Goal: Task Accomplishment & Management: Manage account settings

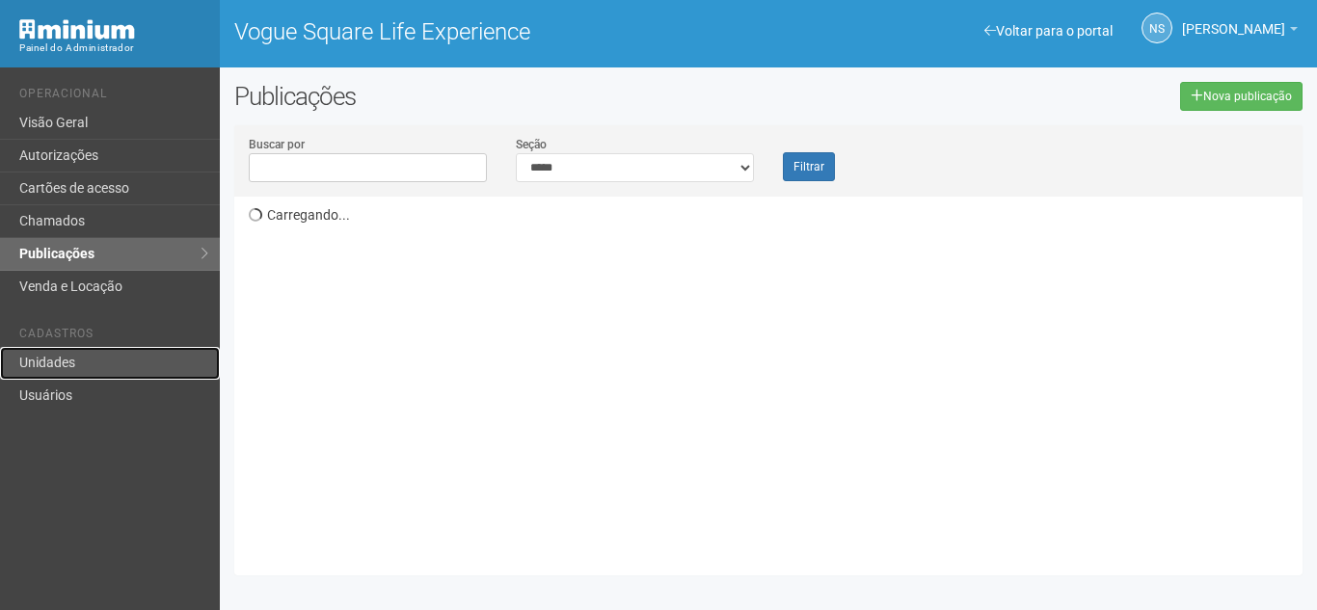
click at [154, 377] on link "Unidades" at bounding box center [110, 363] width 220 height 33
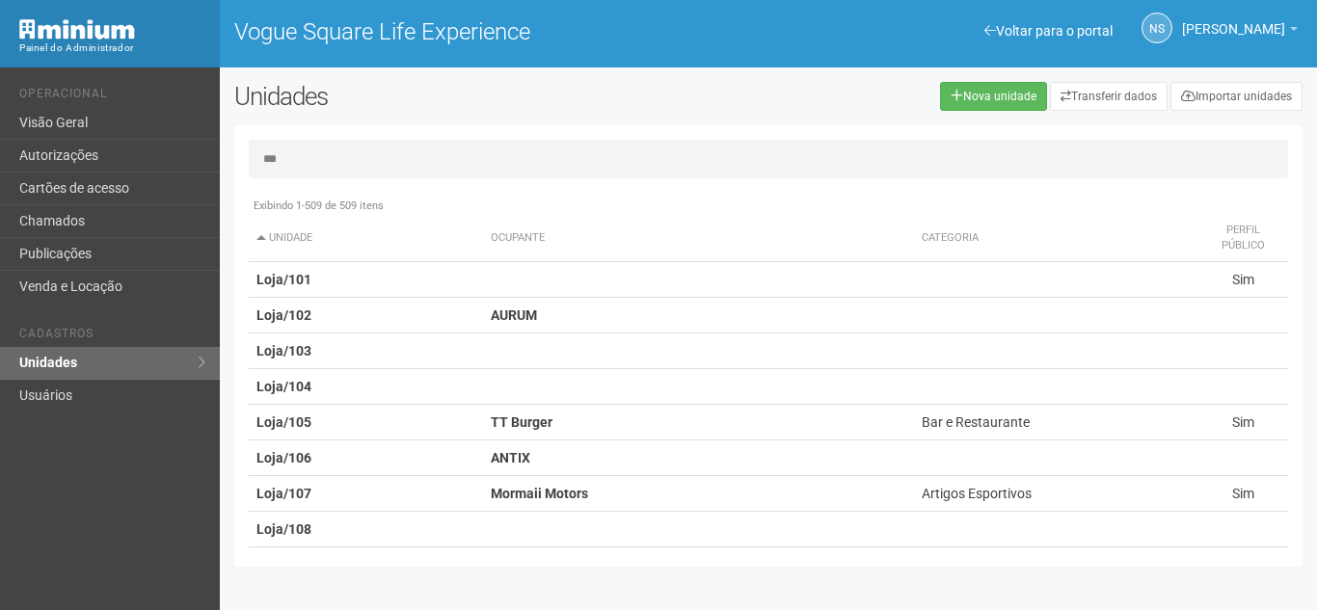
click at [397, 157] on input "***" at bounding box center [769, 159] width 1040 height 39
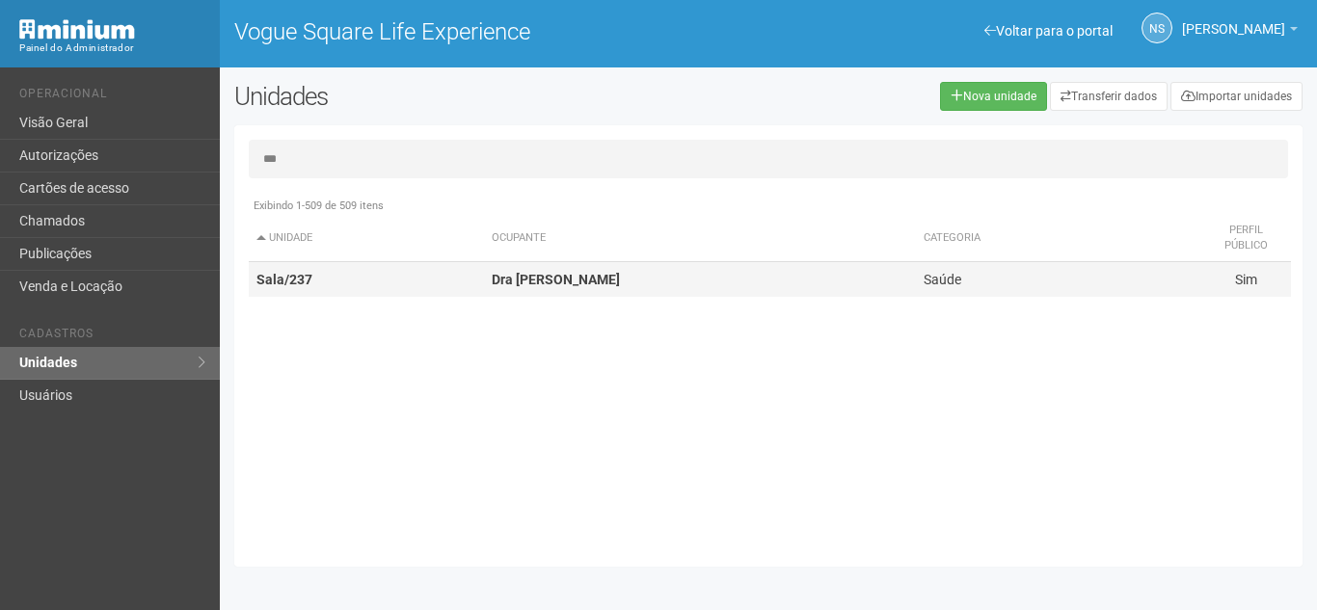
click at [577, 268] on td "Dra Marina Ciuffo" at bounding box center [700, 280] width 432 height 36
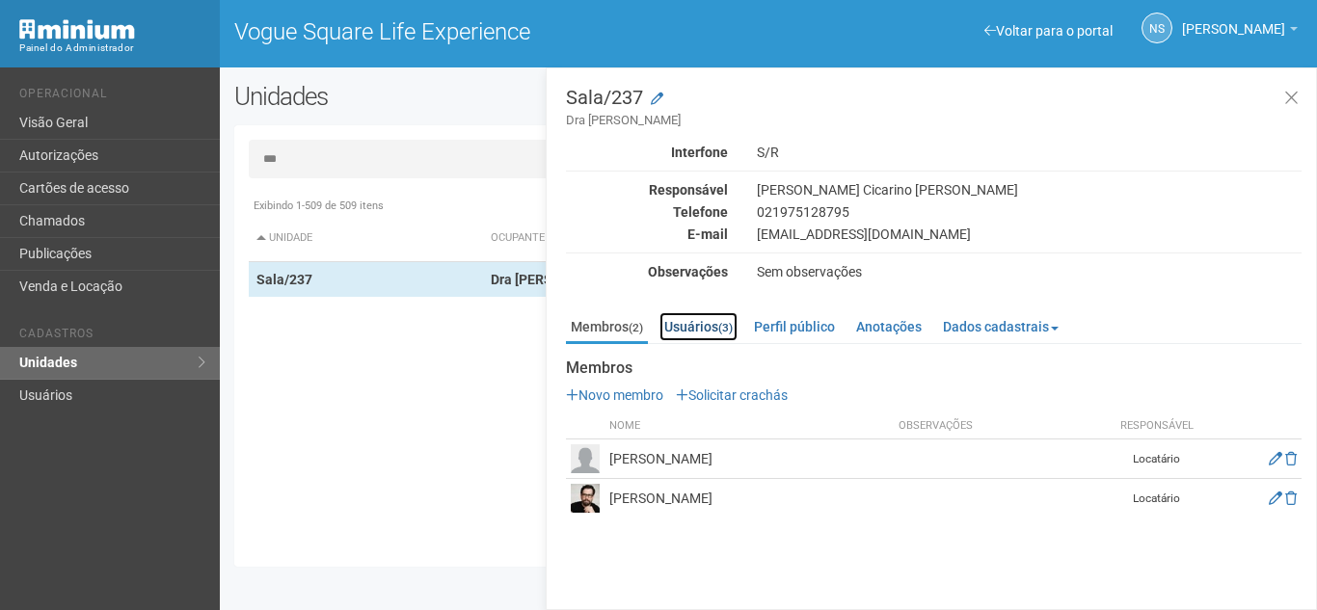
click at [706, 326] on link "Usuários (3)" at bounding box center [699, 326] width 78 height 29
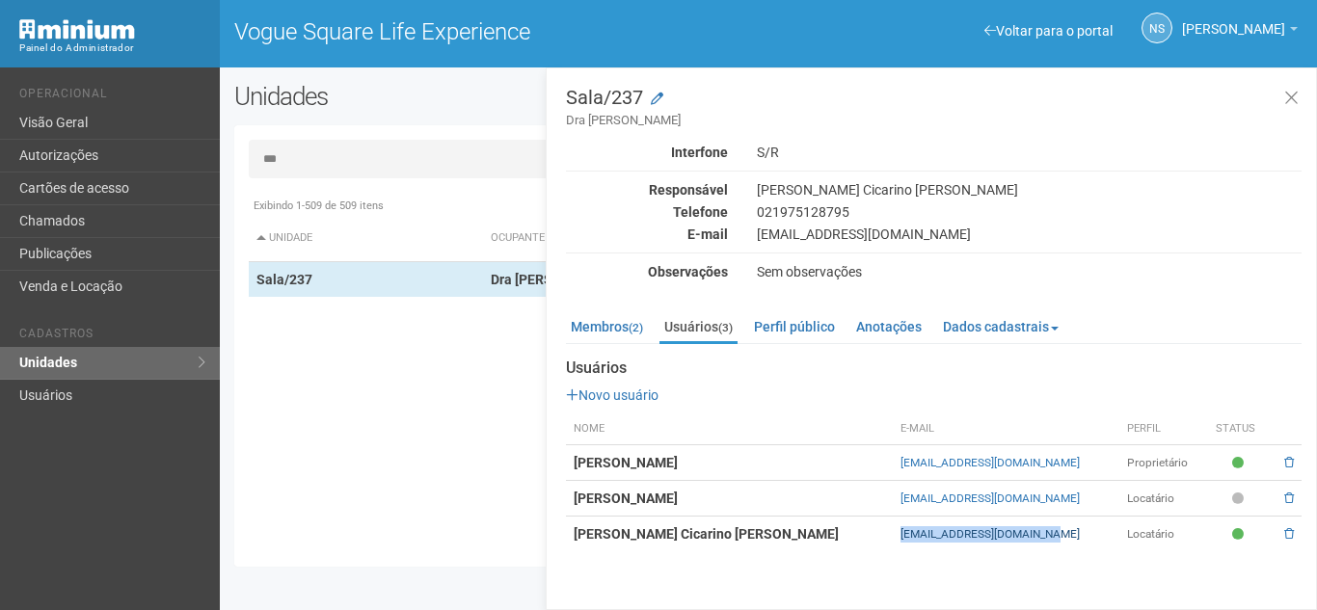
drag, startPoint x: 903, startPoint y: 535, endPoint x: 1063, endPoint y: 536, distance: 160.1
click at [1063, 536] on tr "Marina Ciuffo Cicarino Victorino Fontes dramarinaciuffo@gmail.com Locatário" at bounding box center [934, 535] width 736 height 36
copy tr "dramarinaciuffo@gmail.com"
click at [634, 331] on small "(2)" at bounding box center [636, 328] width 14 height 14
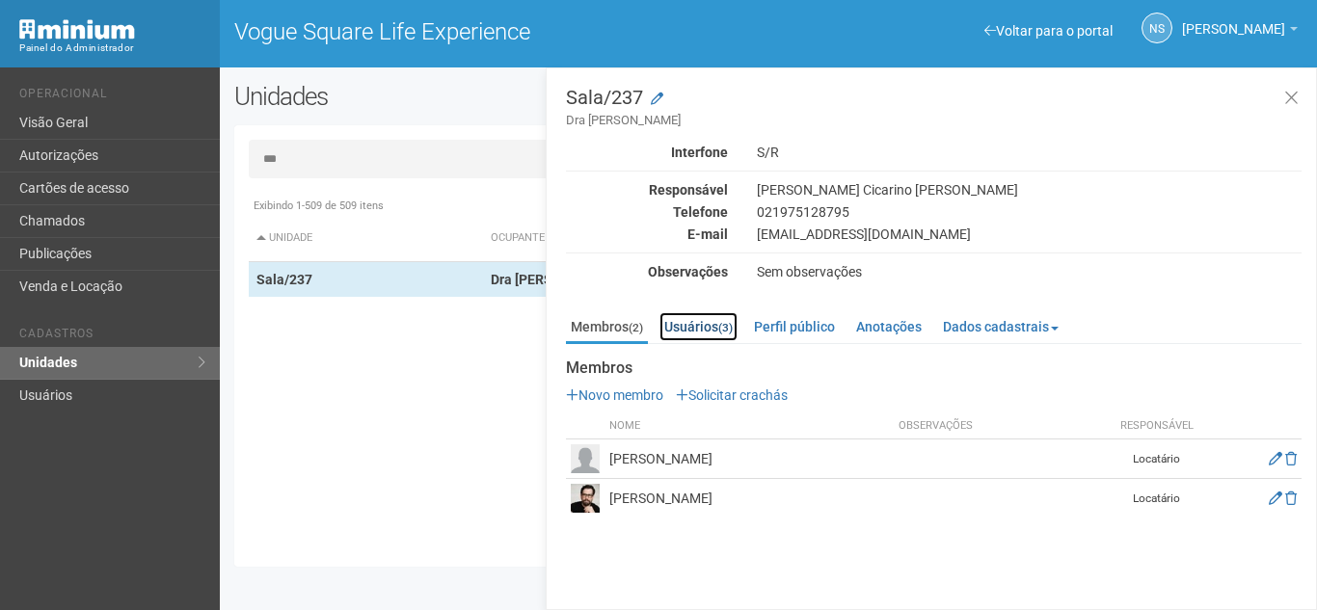
click at [700, 330] on link "Usuários (3)" at bounding box center [699, 326] width 78 height 29
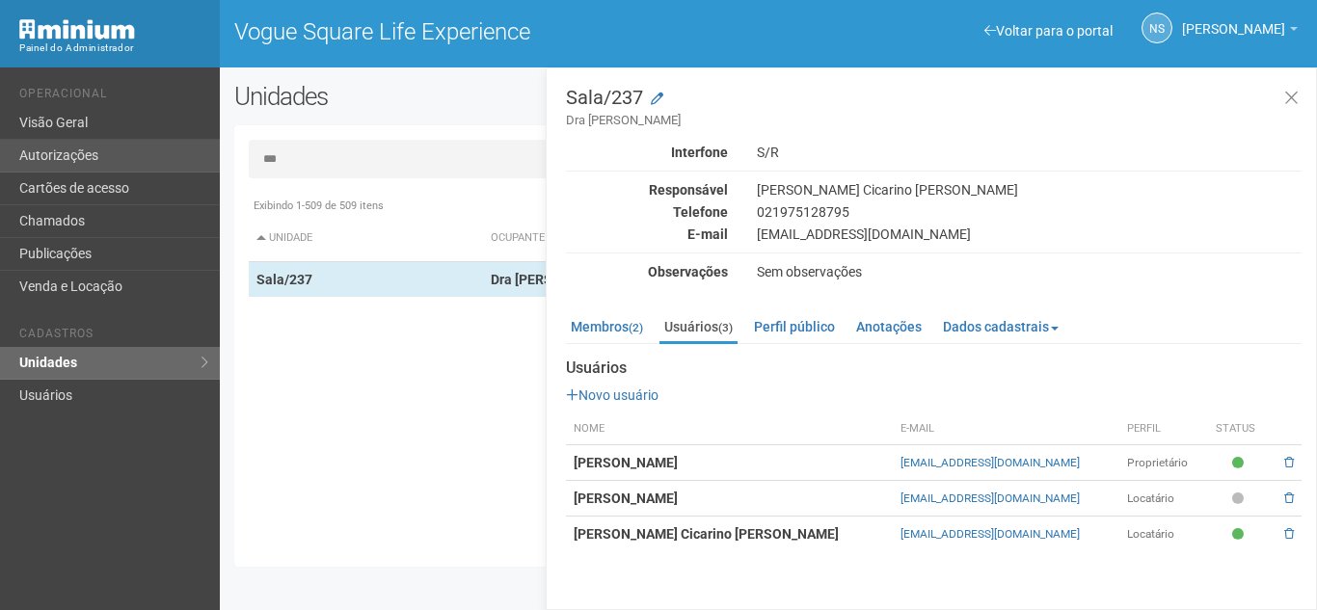
drag, startPoint x: 312, startPoint y: 162, endPoint x: 215, endPoint y: 166, distance: 96.5
click at [215, 166] on div "Voltar para o portal Operacional Visão Geral Autorizações Cartões de acesso Cha…" at bounding box center [658, 339] width 1317 height 543
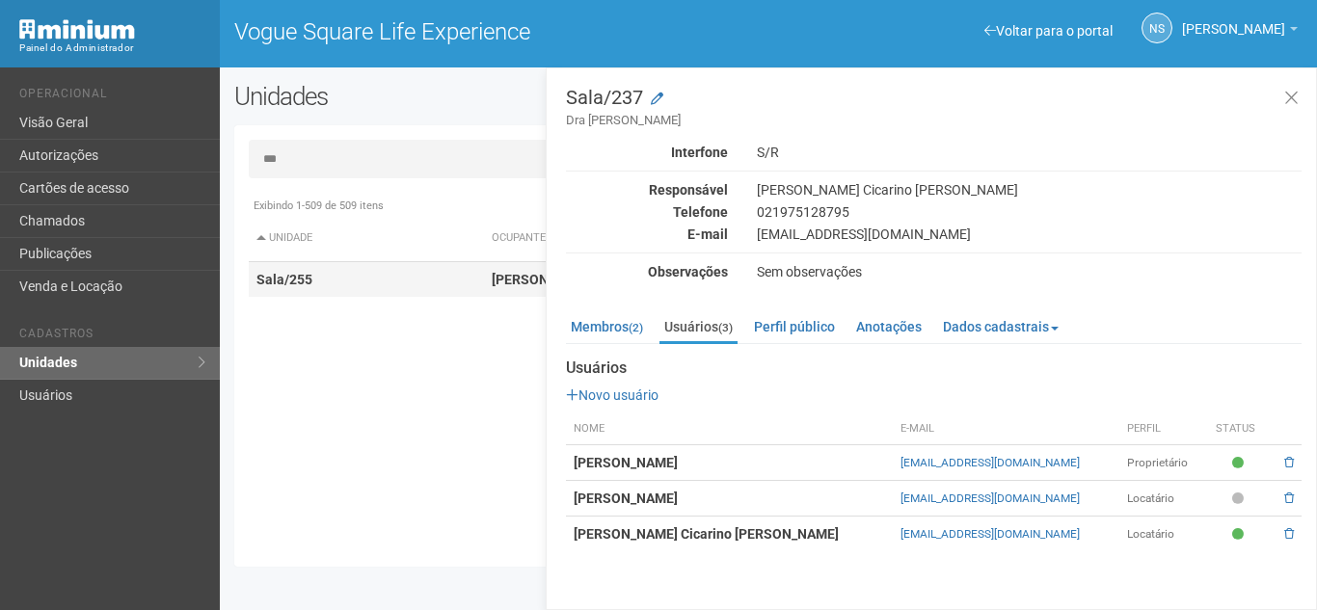
click at [349, 271] on td "Sala/255" at bounding box center [366, 280] width 235 height 36
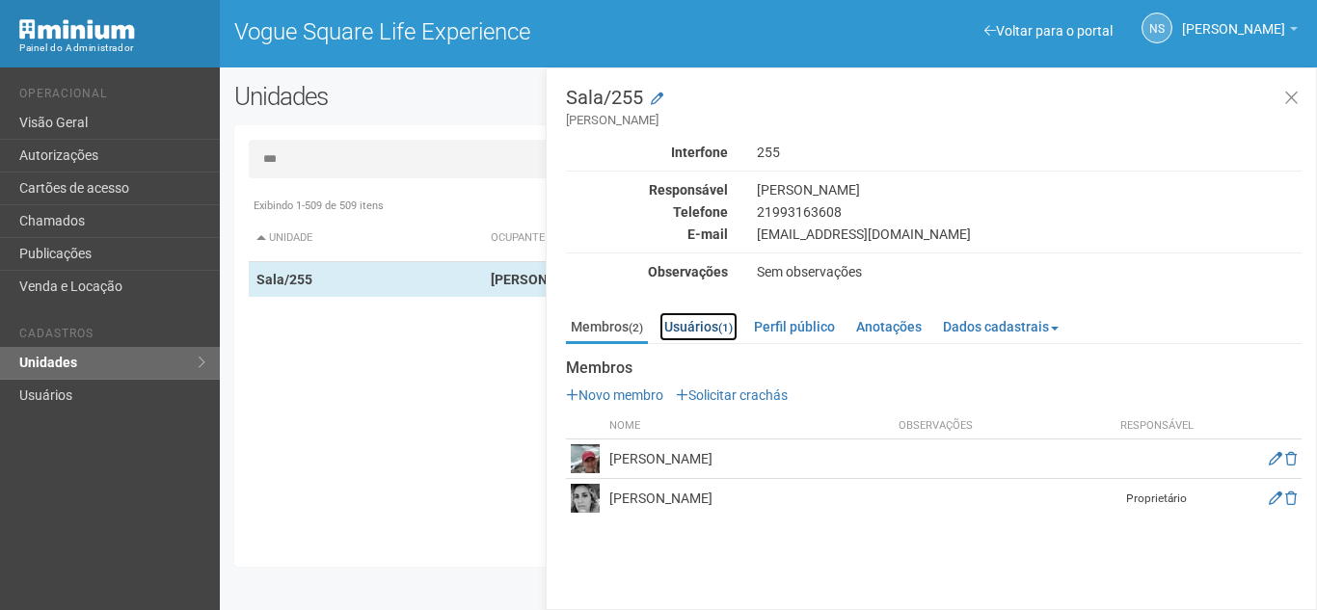
click at [713, 331] on link "Usuários (1)" at bounding box center [699, 326] width 78 height 29
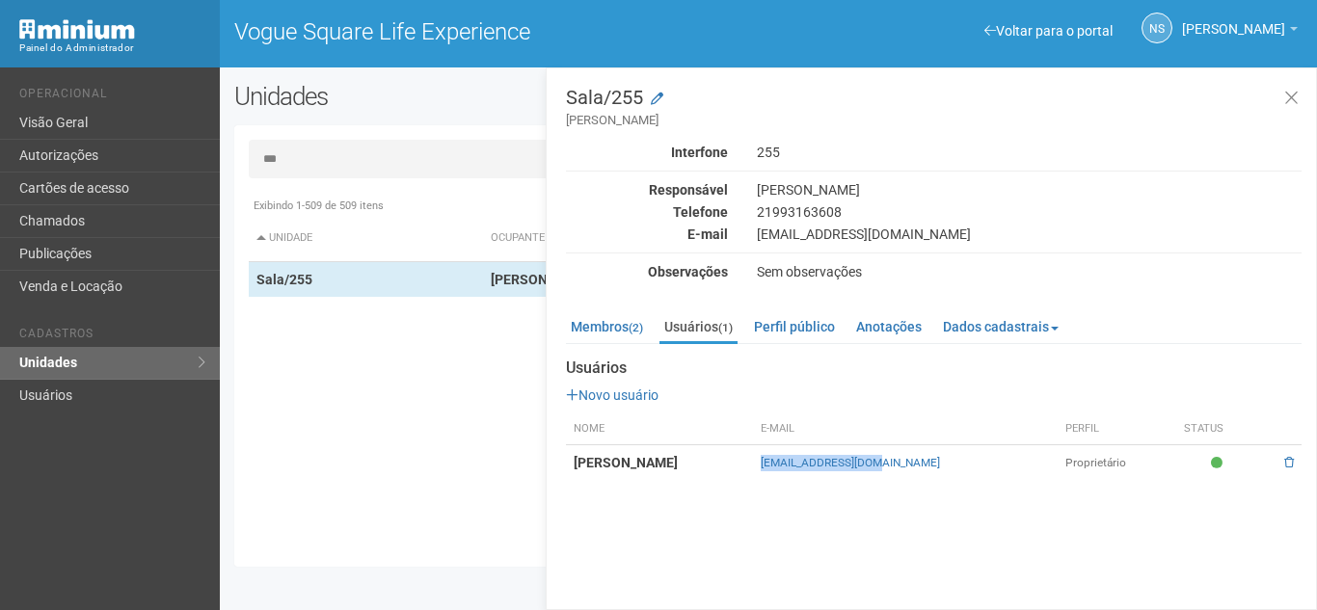
drag, startPoint x: 833, startPoint y: 479, endPoint x: 975, endPoint y: 471, distance: 142.0
click at [975, 471] on tr "DANIELLE BITTENCOURT bitten10@icloud.com Proprietário" at bounding box center [934, 464] width 736 height 36
copy tr "bitten10@icloud.com"
drag, startPoint x: 332, startPoint y: 170, endPoint x: 231, endPoint y: 169, distance: 100.3
click at [231, 169] on div "Unidades Nova unidade Transferir dados Importar unidades *** Exibindo 1-509 de …" at bounding box center [769, 329] width 1098 height 495
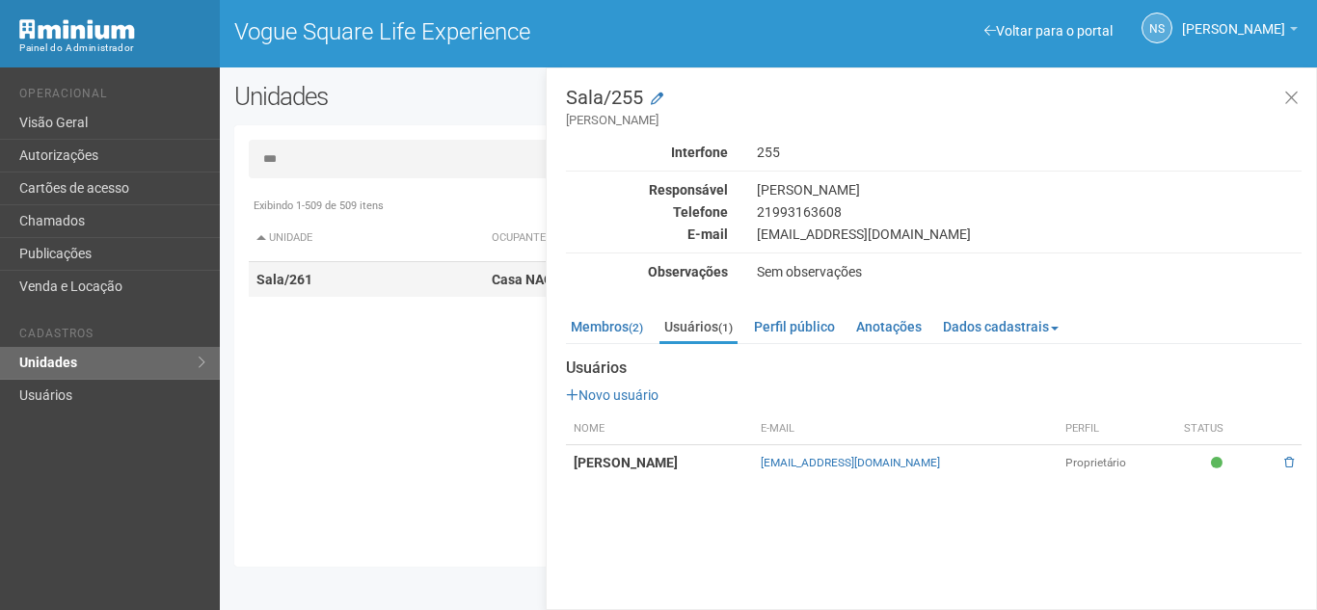
click at [358, 277] on td "Sala/261" at bounding box center [366, 280] width 235 height 36
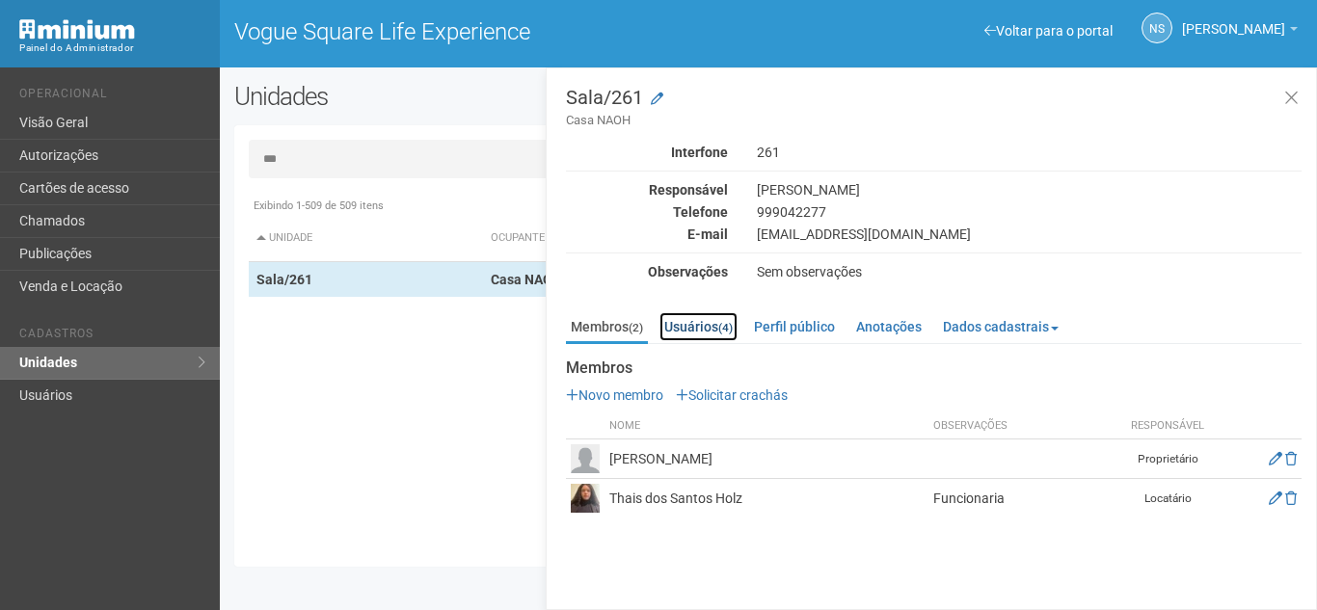
click at [700, 326] on link "Usuários (4)" at bounding box center [699, 326] width 78 height 29
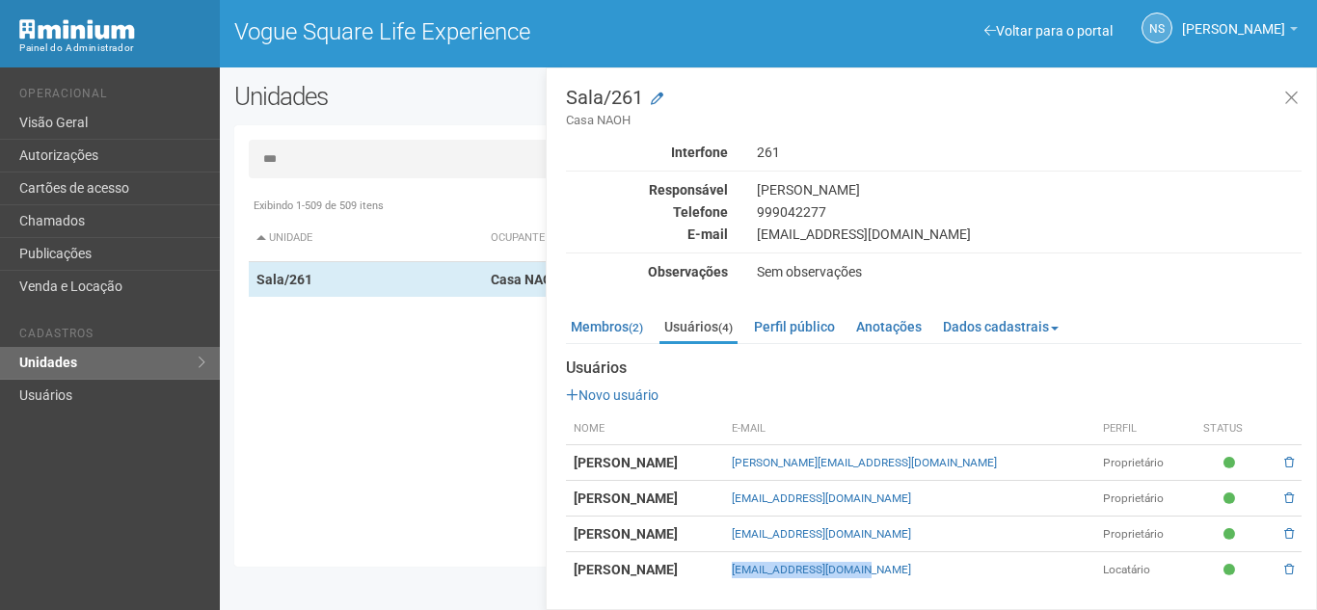
drag, startPoint x: 825, startPoint y: 572, endPoint x: 995, endPoint y: 572, distance: 170.7
click at [995, 572] on tr "ANDRESSA NAOMI HATO naomihato@yahoo.com.br Locatário" at bounding box center [934, 571] width 736 height 36
copy tr "naomihato@yahoo.com.br"
click at [342, 162] on input "***" at bounding box center [769, 159] width 1040 height 39
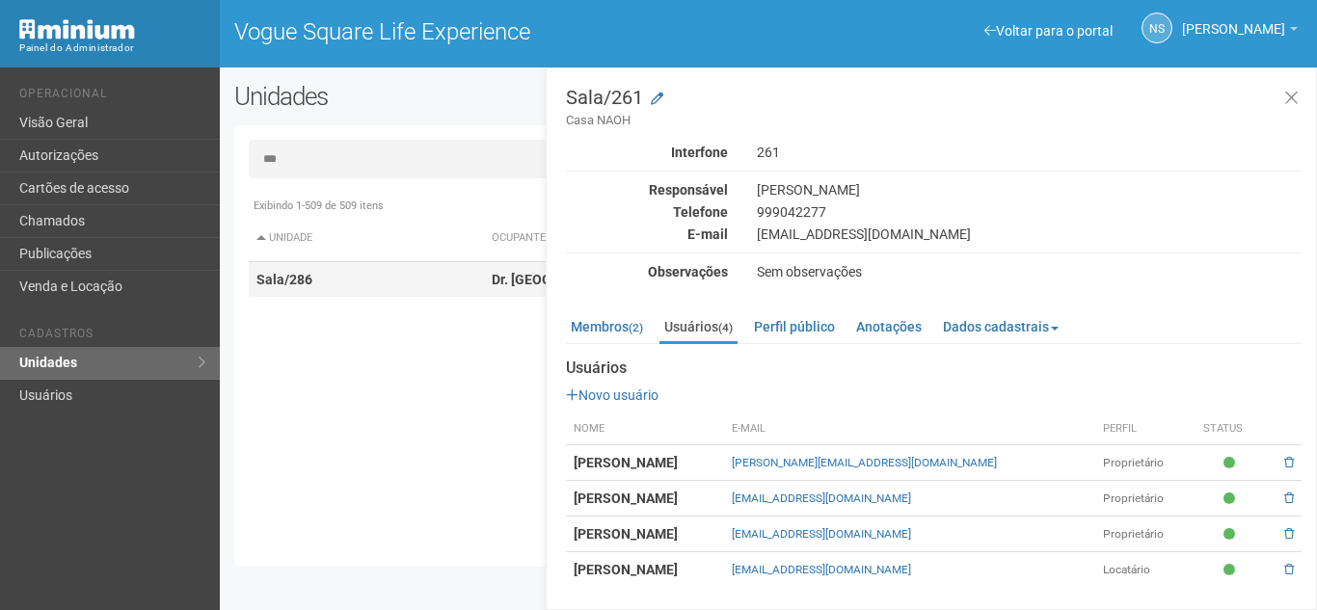
click at [411, 274] on td "Sala/286" at bounding box center [366, 280] width 235 height 36
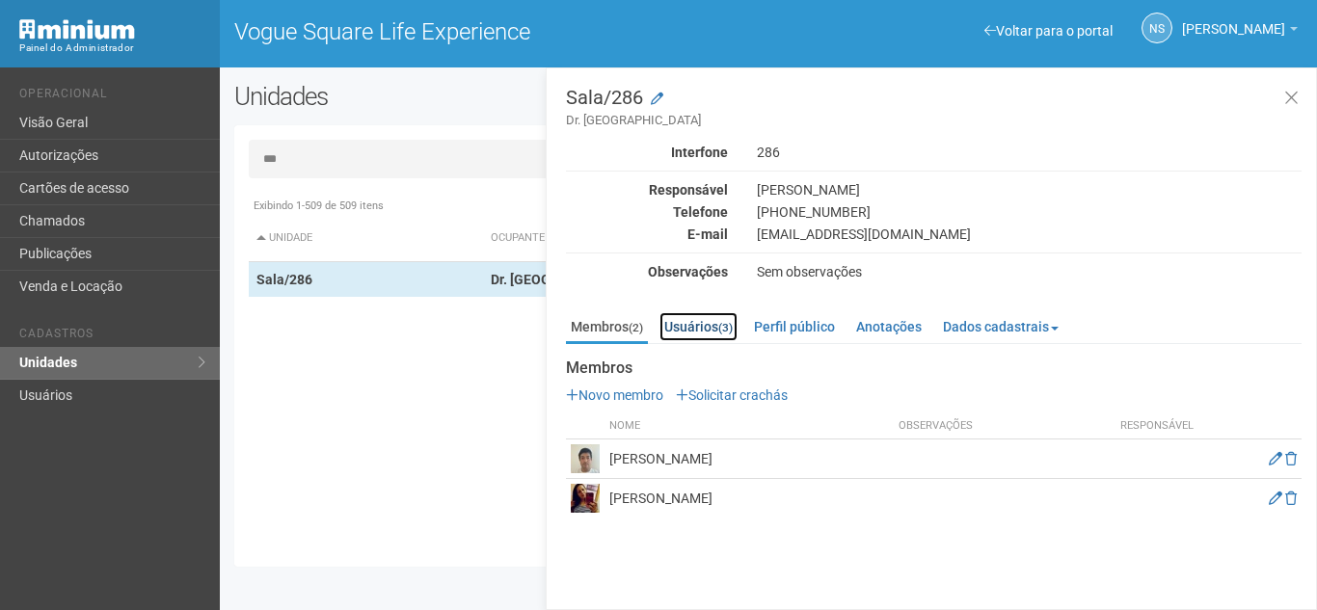
click at [699, 330] on link "Usuários (3)" at bounding box center [699, 326] width 78 height 29
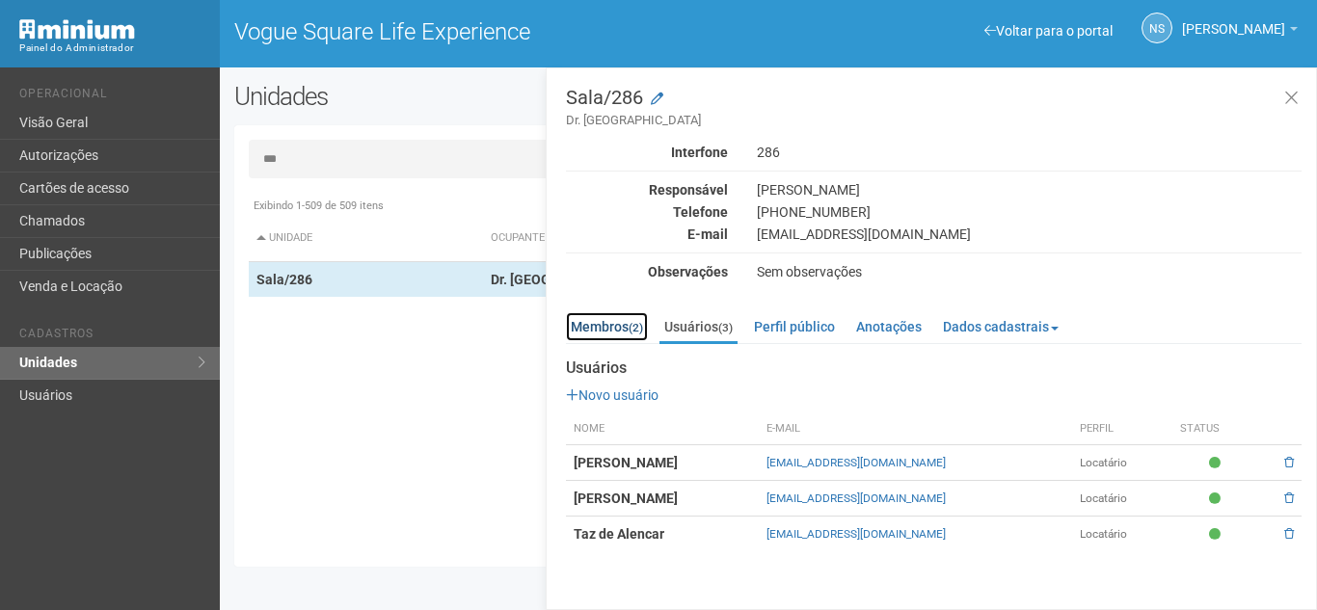
click at [603, 337] on link "Membros (2)" at bounding box center [607, 326] width 82 height 29
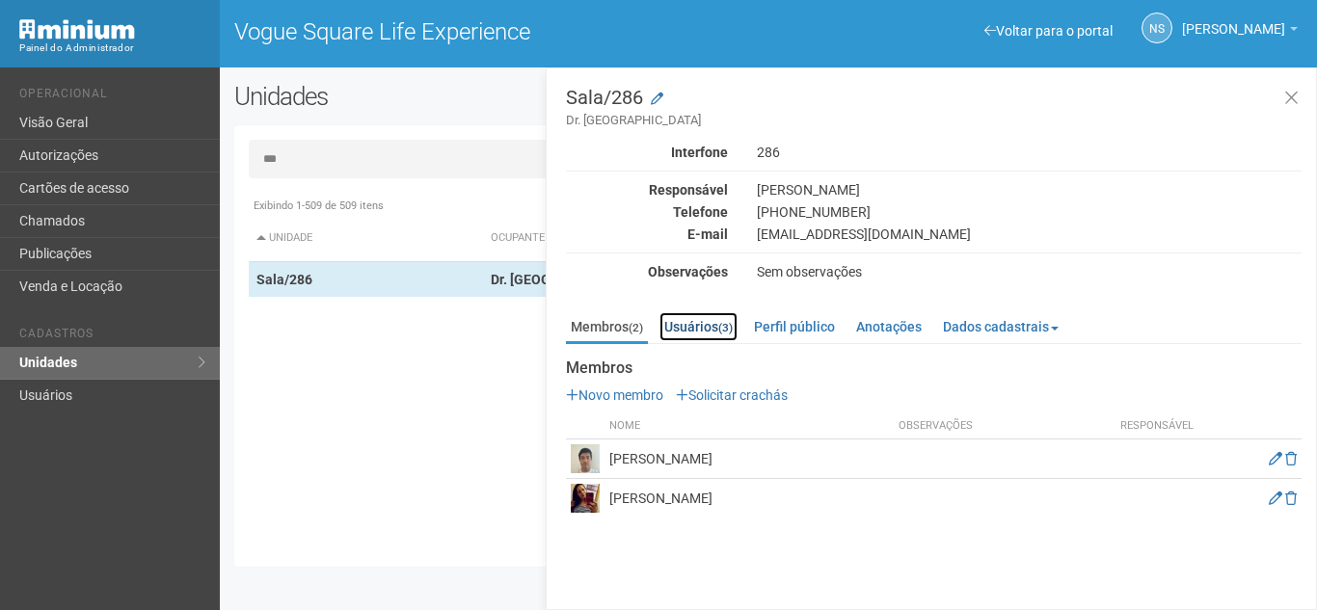
click at [690, 324] on link "Usuários (3)" at bounding box center [699, 326] width 78 height 29
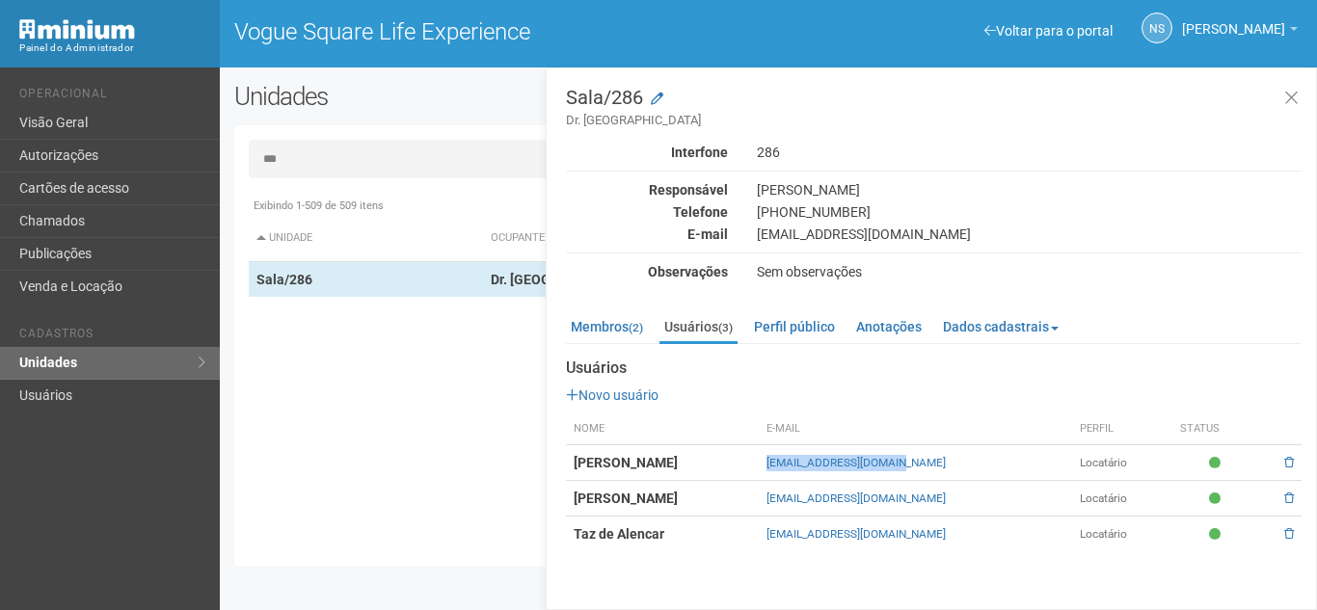
drag, startPoint x: 816, startPoint y: 466, endPoint x: 1013, endPoint y: 464, distance: 196.8
click at [1013, 464] on tr "FABIO caminhofabio@gmail.com Locatário" at bounding box center [934, 464] width 736 height 36
copy tr "caminhofabio@gmail.com"
click at [396, 159] on input "***" at bounding box center [769, 159] width 1040 height 39
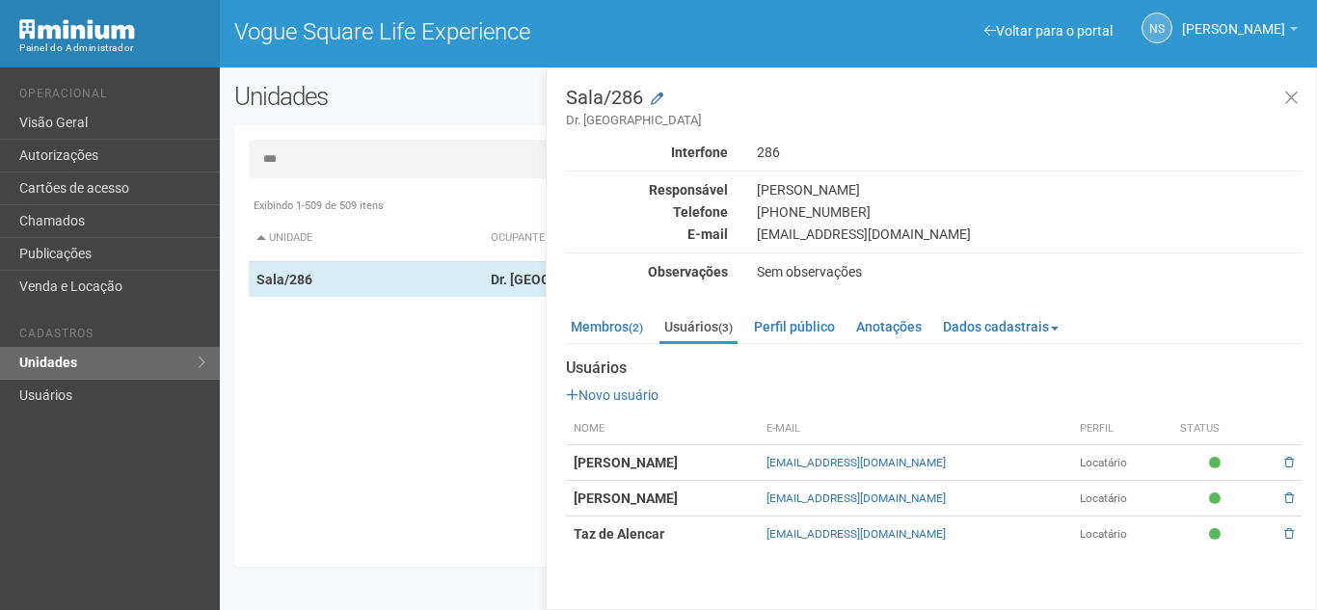
click at [396, 159] on input "***" at bounding box center [769, 159] width 1040 height 39
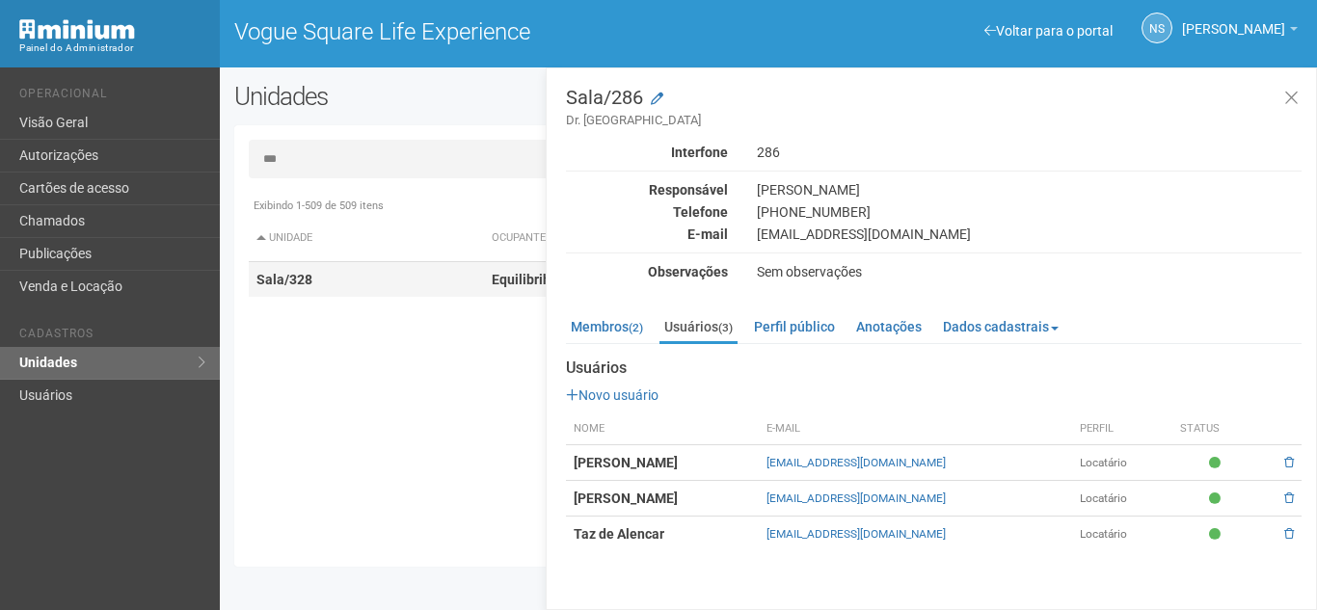
click at [423, 279] on td "Sala/328" at bounding box center [366, 280] width 235 height 36
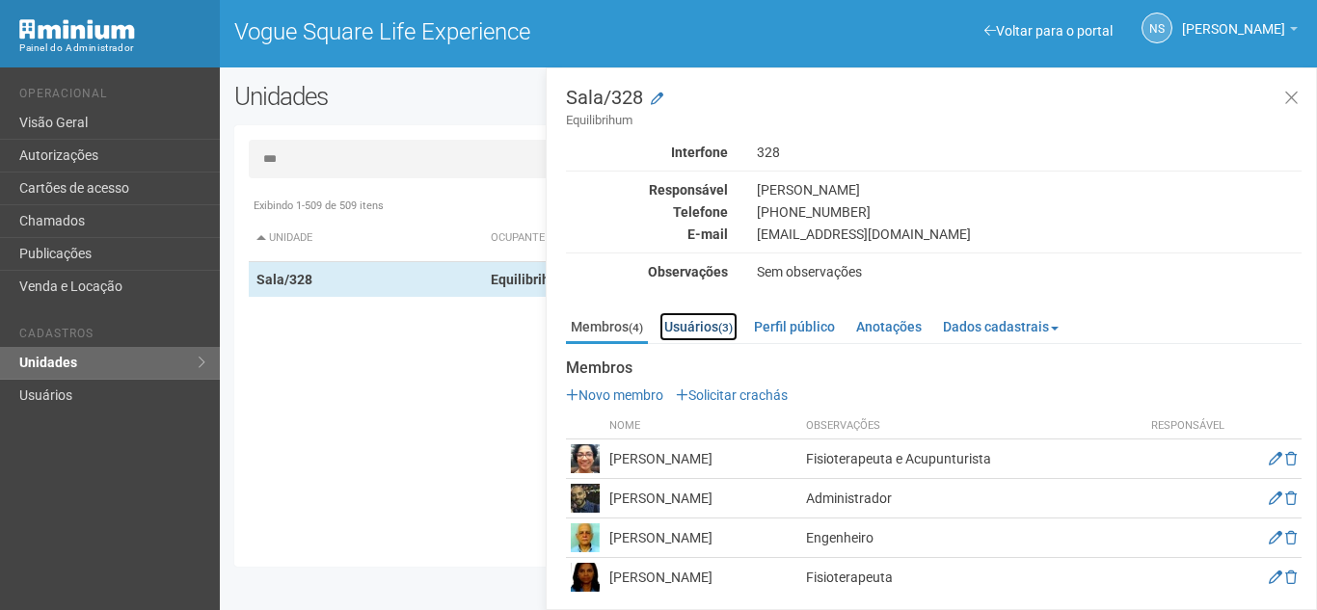
click at [718, 340] on link "Usuários (3)" at bounding box center [699, 326] width 78 height 29
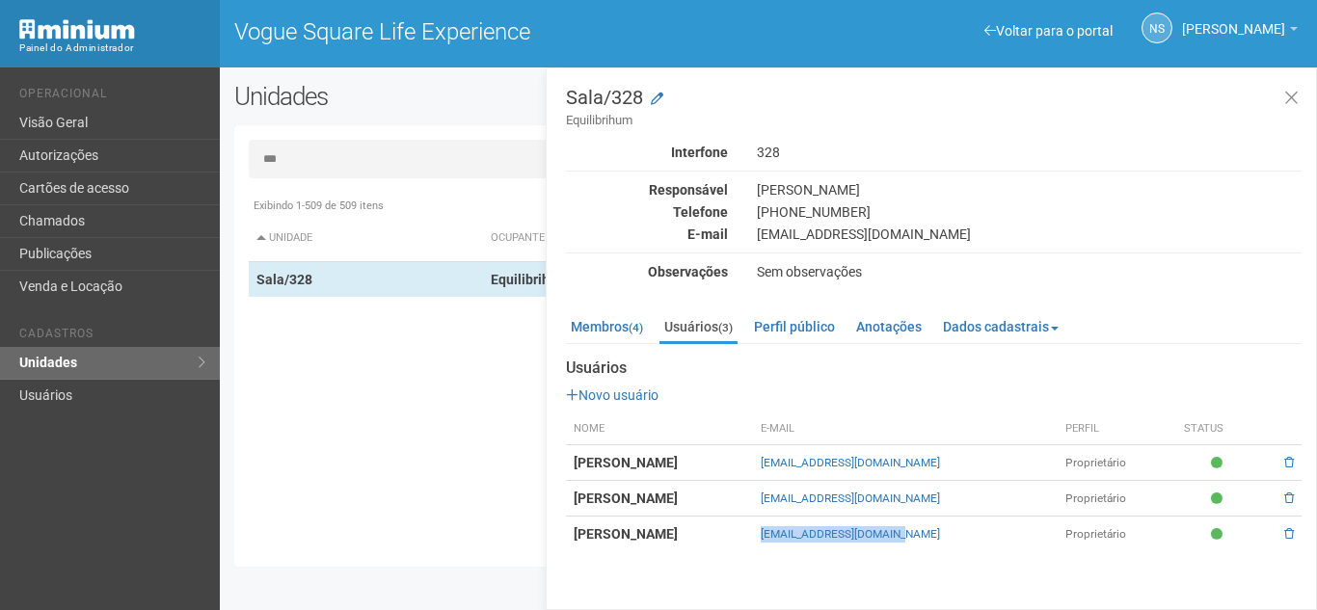
drag, startPoint x: 895, startPoint y: 534, endPoint x: 1044, endPoint y: 531, distance: 149.5
click at [1044, 531] on td "vandaazevedo@uol.com.br" at bounding box center [905, 535] width 305 height 36
copy link "vandaazevedo@uol.com.br"
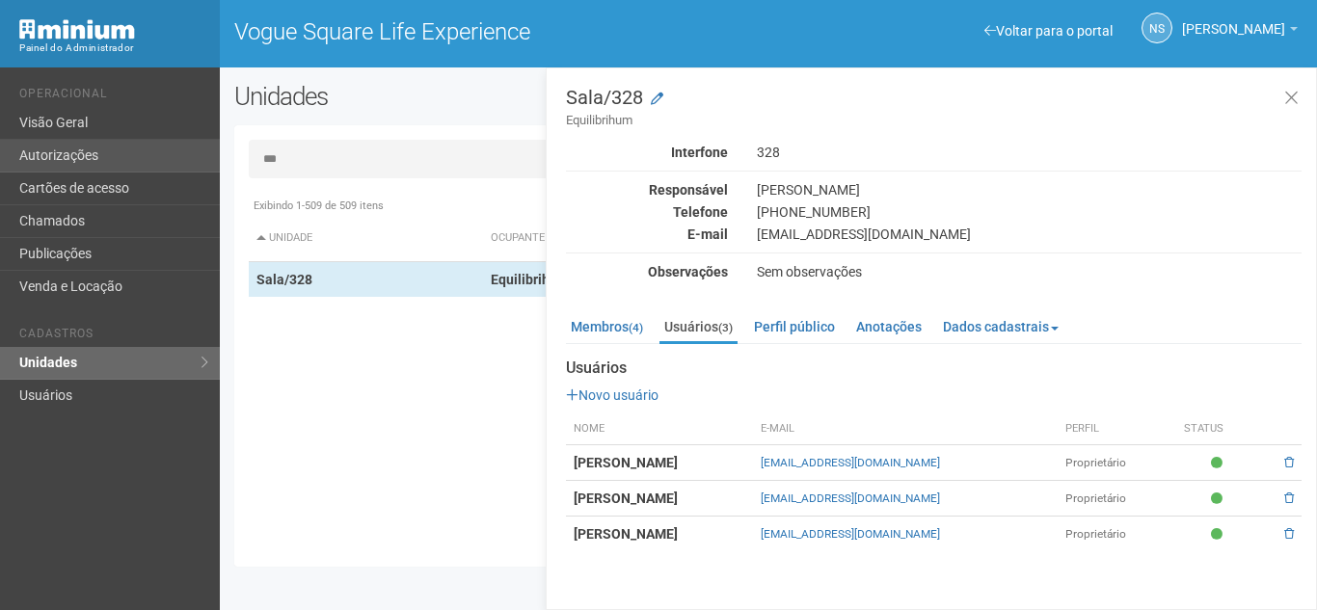
drag, startPoint x: 481, startPoint y: 146, endPoint x: 189, endPoint y: 150, distance: 292.3
click at [188, 150] on div "Voltar para o portal Operacional Visão Geral Autorizações Cartões de acesso Cha…" at bounding box center [658, 339] width 1317 height 543
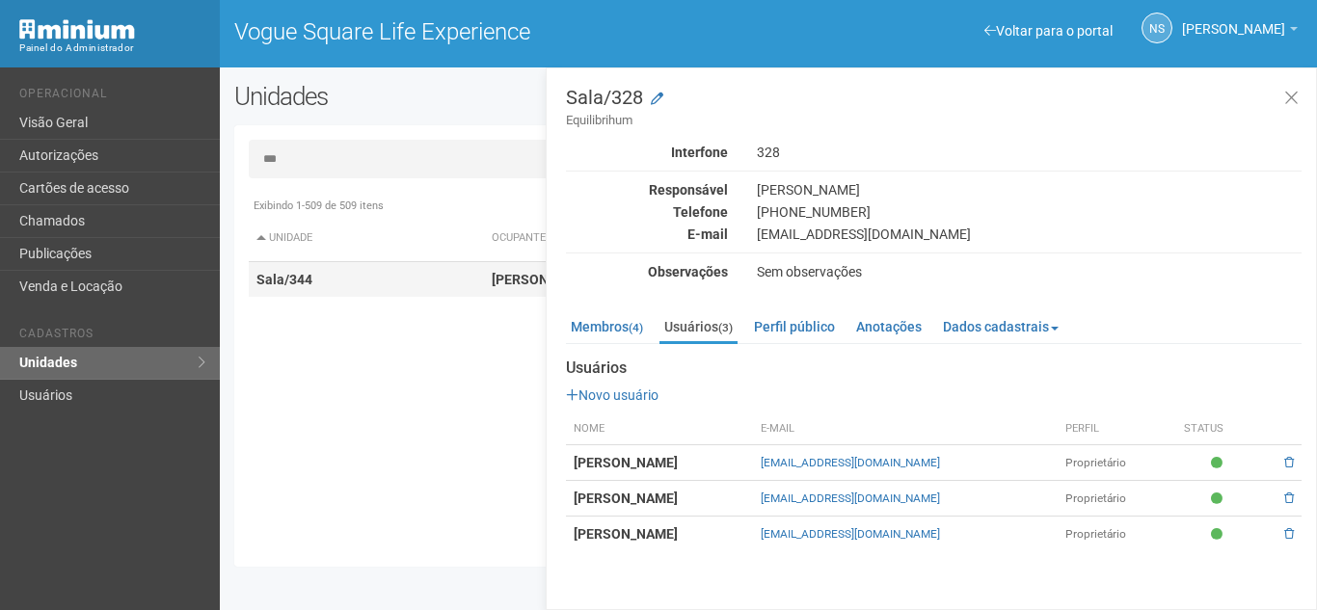
click at [429, 273] on td "Sala/344" at bounding box center [366, 280] width 235 height 36
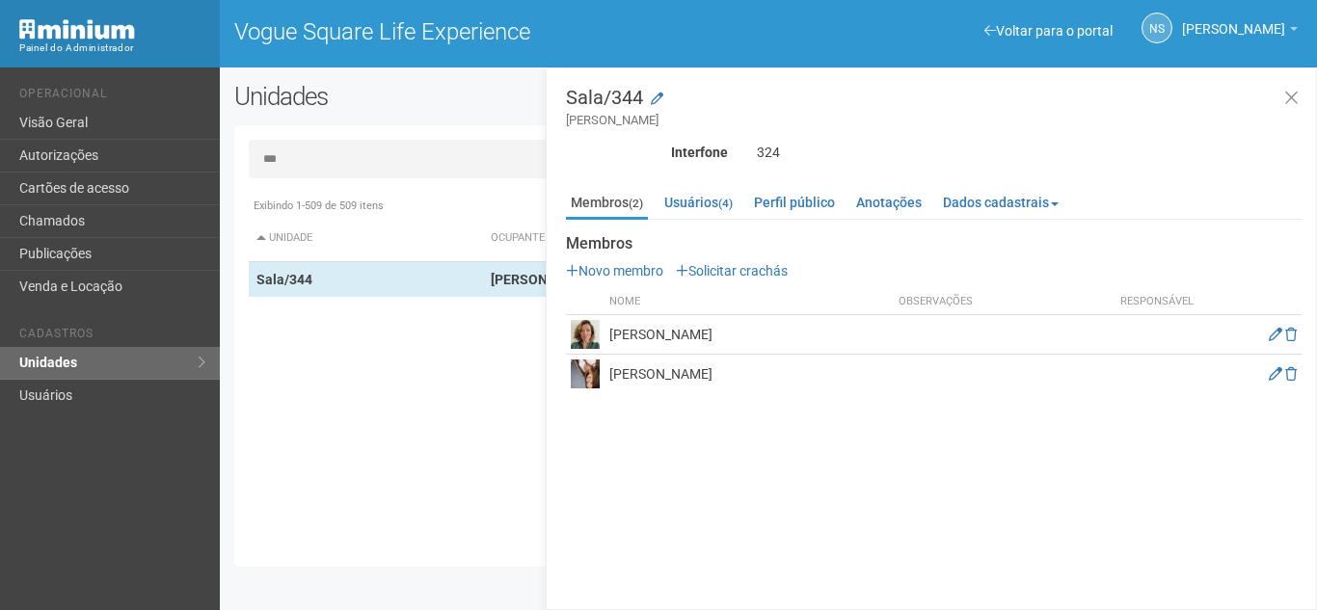
click at [746, 206] on ul "Membros (2) Usuários (4) Perfil público Anotações Dados cadastrais Proprietário…" at bounding box center [934, 204] width 736 height 32
click at [706, 203] on link "Usuários (4)" at bounding box center [699, 202] width 78 height 29
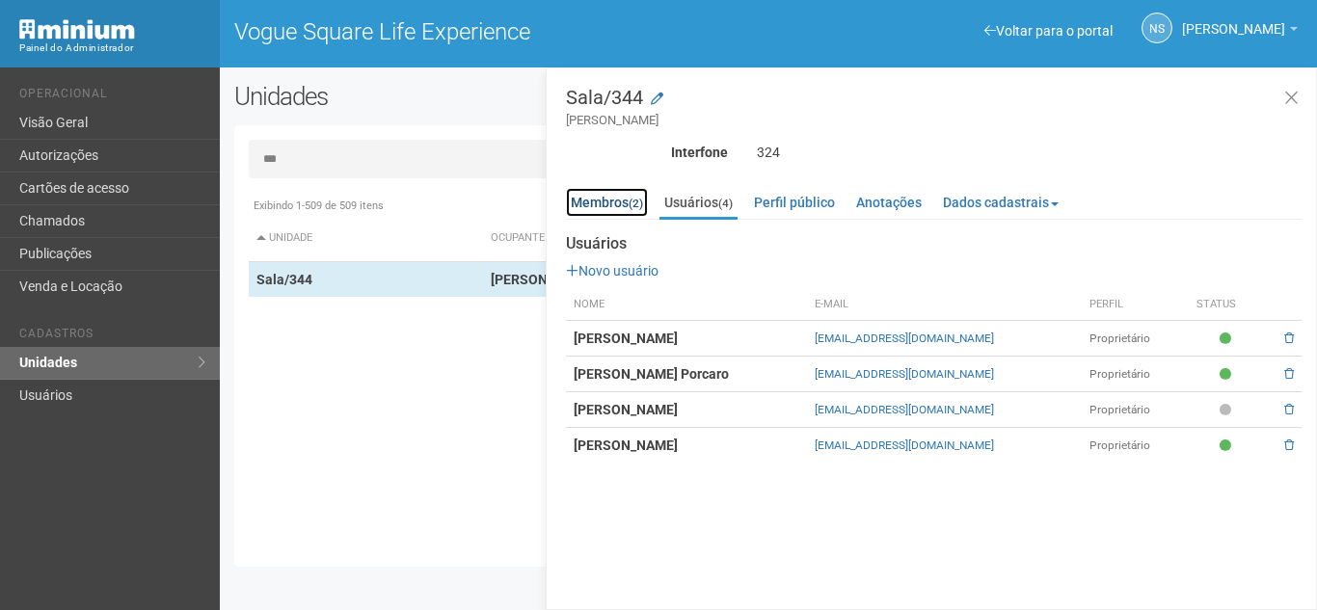
click at [598, 200] on link "Membros (2)" at bounding box center [607, 202] width 82 height 29
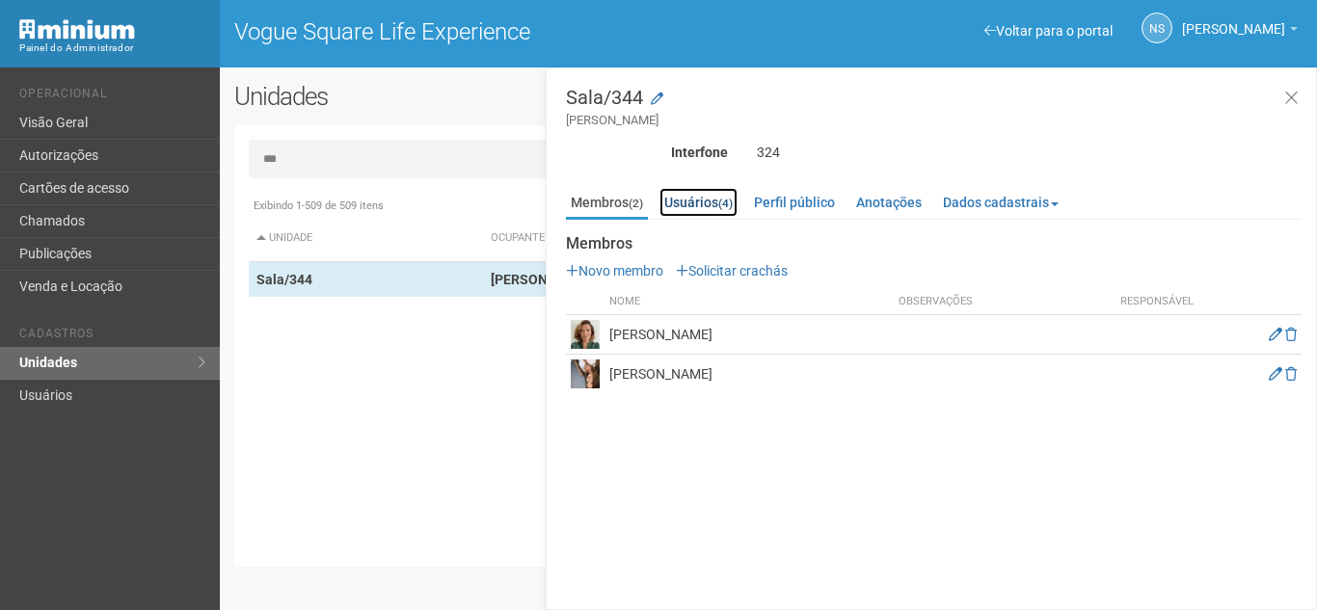
click at [685, 204] on link "Usuários (4)" at bounding box center [699, 202] width 78 height 29
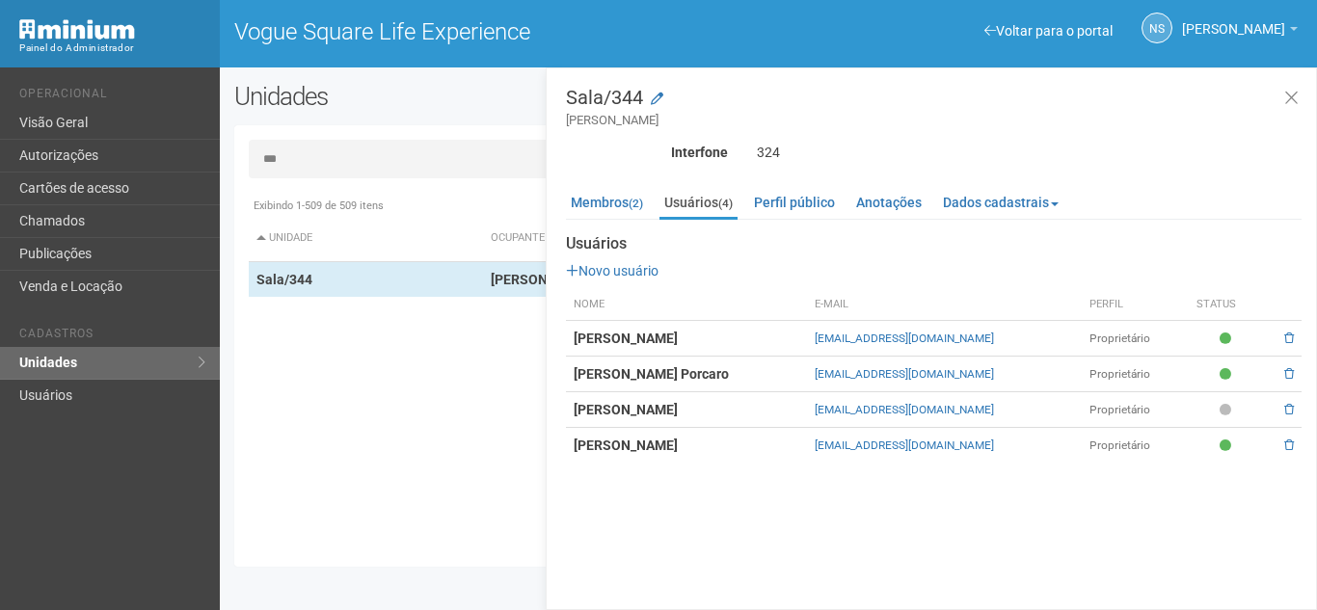
drag, startPoint x: 310, startPoint y: 148, endPoint x: 236, endPoint y: 151, distance: 73.4
click at [236, 151] on div "*** Exibindo 1-509 de 509 itens Unidade Ocupante Categoria Perfil público Loja/…" at bounding box center [768, 346] width 1069 height 413
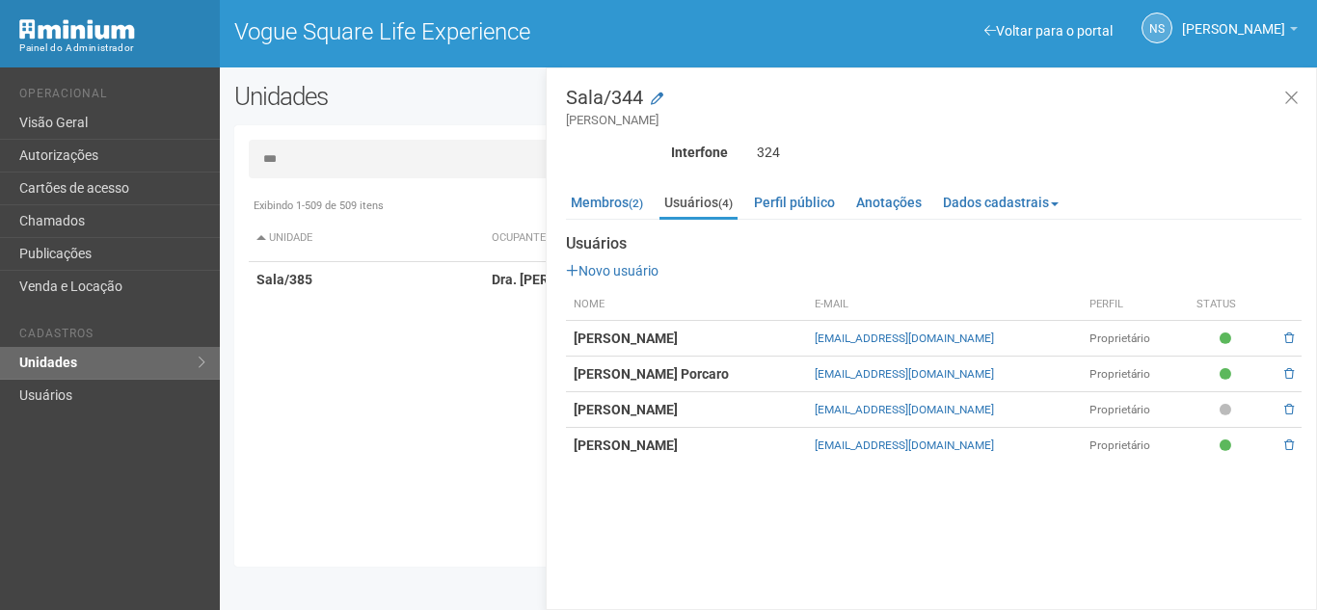
drag, startPoint x: 398, startPoint y: 285, endPoint x: 390, endPoint y: 316, distance: 32.1
click at [392, 315] on div "Exibindo 1-509 de 509 itens Unidade Ocupante Categoria Perfil público Loja/101 …" at bounding box center [776, 370] width 1054 height 365
click at [506, 275] on strong "Dra. Luisà Nêhme" at bounding box center [558, 279] width 132 height 15
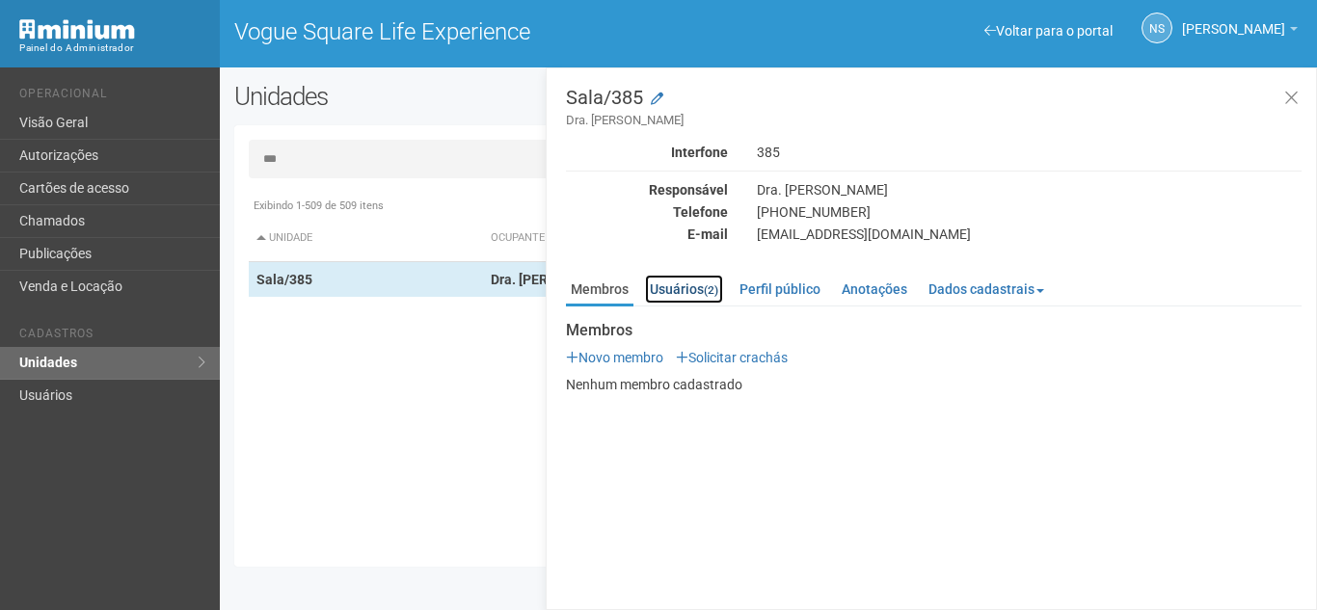
click at [710, 291] on small "(2)" at bounding box center [711, 291] width 14 height 14
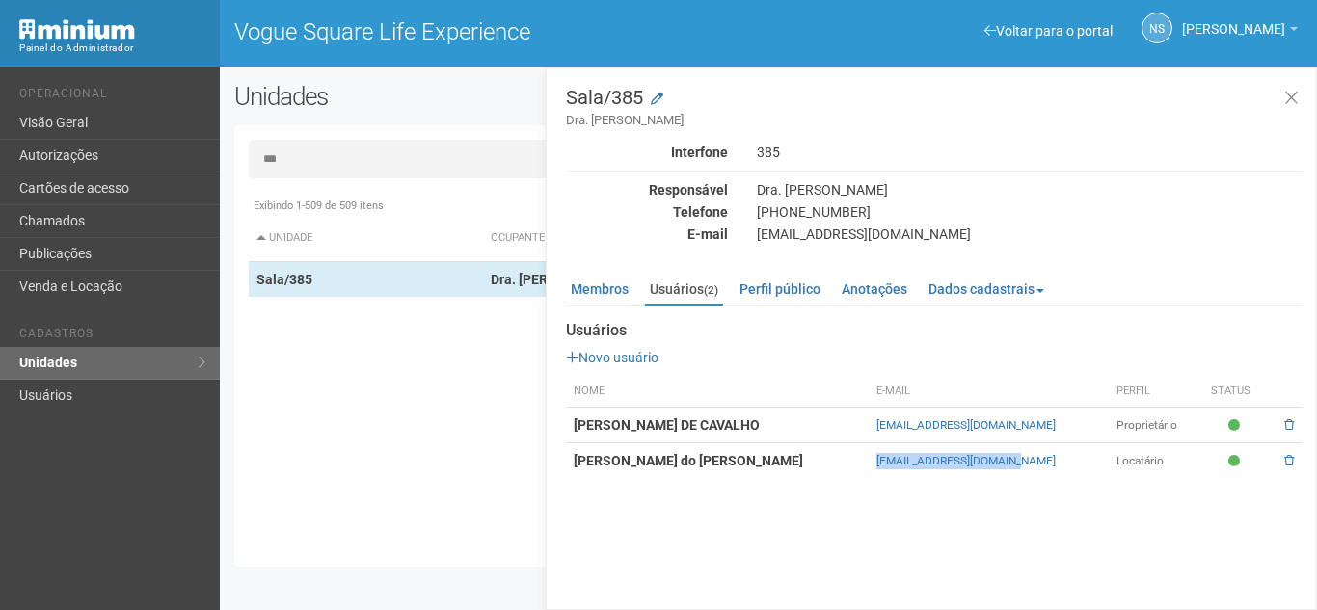
drag, startPoint x: 874, startPoint y: 461, endPoint x: 1053, endPoint y: 455, distance: 179.5
click at [1053, 455] on tr "Luisa Carla do Amaral Teixeira Nehme draluisanehme@gmail.com Locatário" at bounding box center [934, 462] width 736 height 36
copy tr "draluisanehme@gmail.com"
click at [308, 157] on input "***" at bounding box center [769, 159] width 1040 height 39
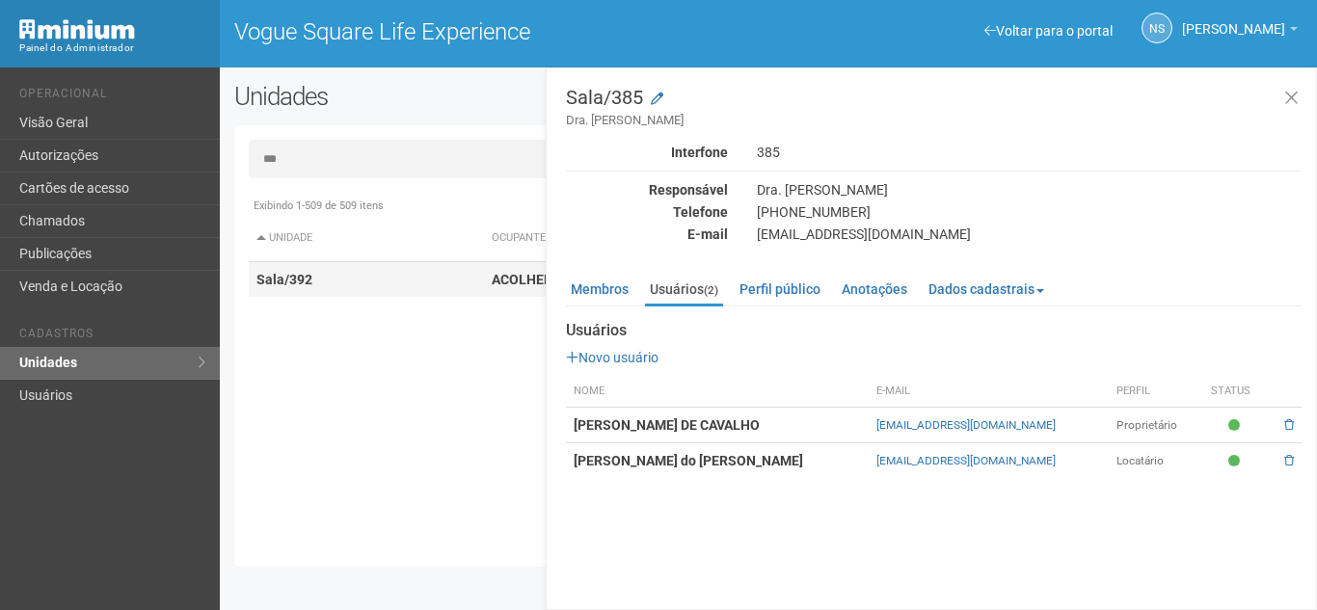
click at [425, 284] on td "Sala/392" at bounding box center [366, 280] width 235 height 36
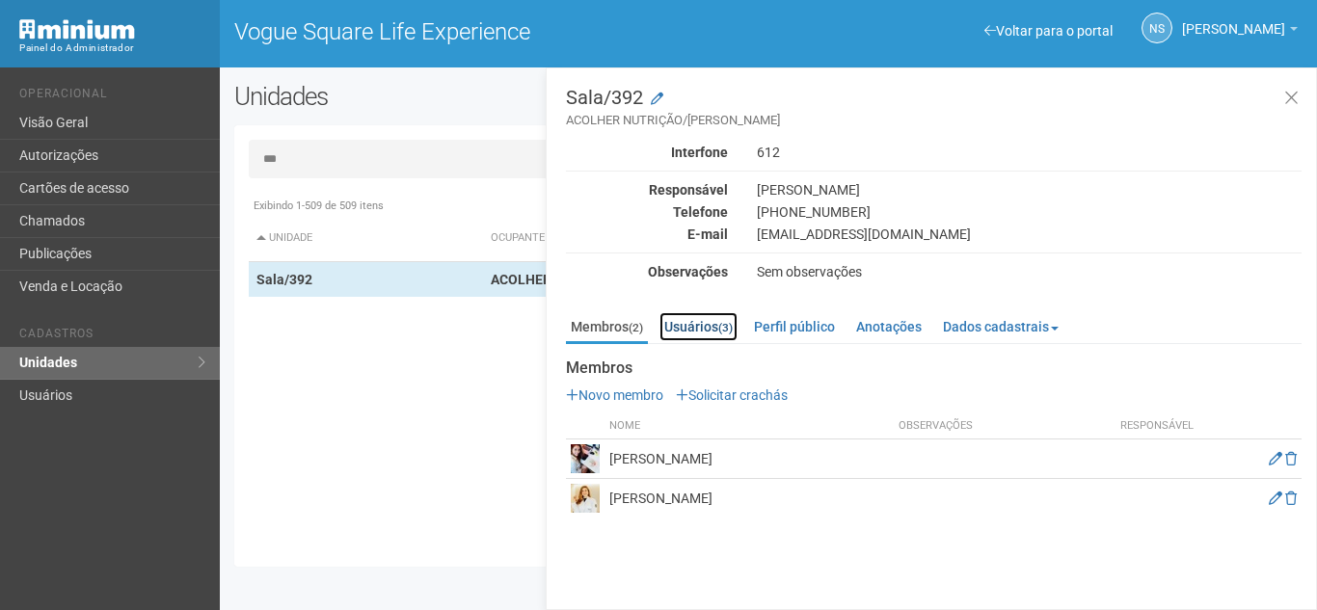
click at [699, 314] on link "Usuários (3)" at bounding box center [699, 326] width 78 height 29
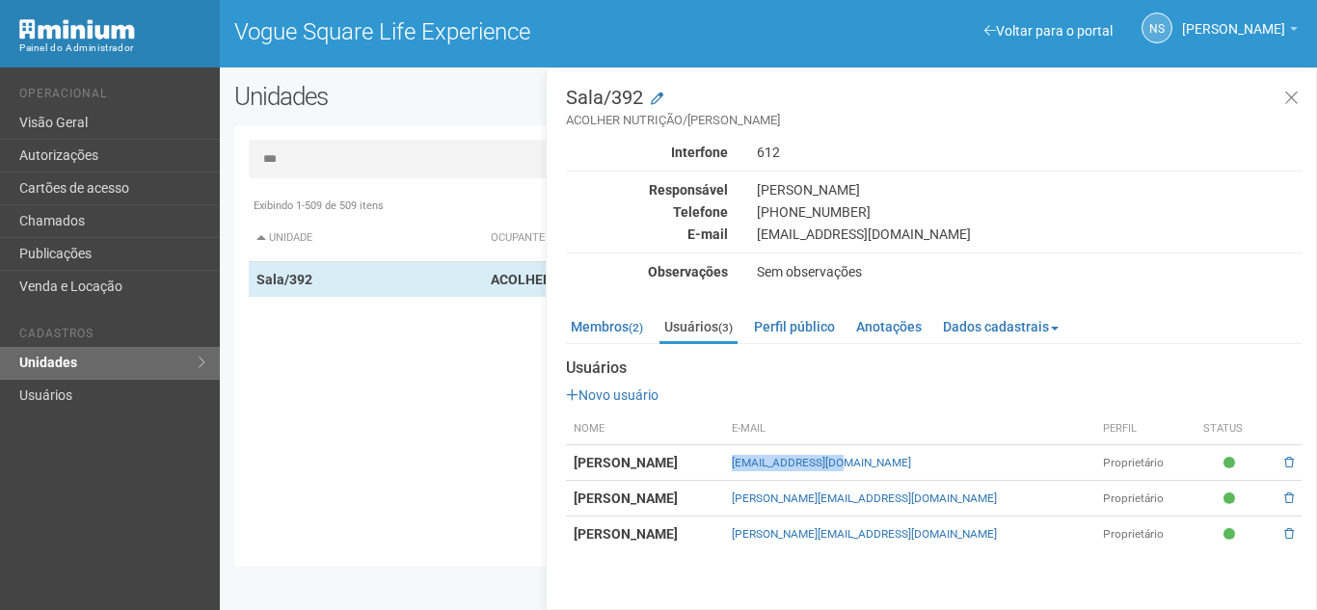
drag, startPoint x: 890, startPoint y: 457, endPoint x: 1018, endPoint y: 462, distance: 128.4
click at [1018, 462] on tr "ANA CAROLINA FERREIRA NETTO acnnutri@gmail.com Proprietário" at bounding box center [934, 464] width 736 height 36
copy tr "acnnutri@gmail.com"
click at [344, 147] on input "***" at bounding box center [769, 159] width 1040 height 39
drag, startPoint x: 344, startPoint y: 147, endPoint x: 165, endPoint y: 153, distance: 179.5
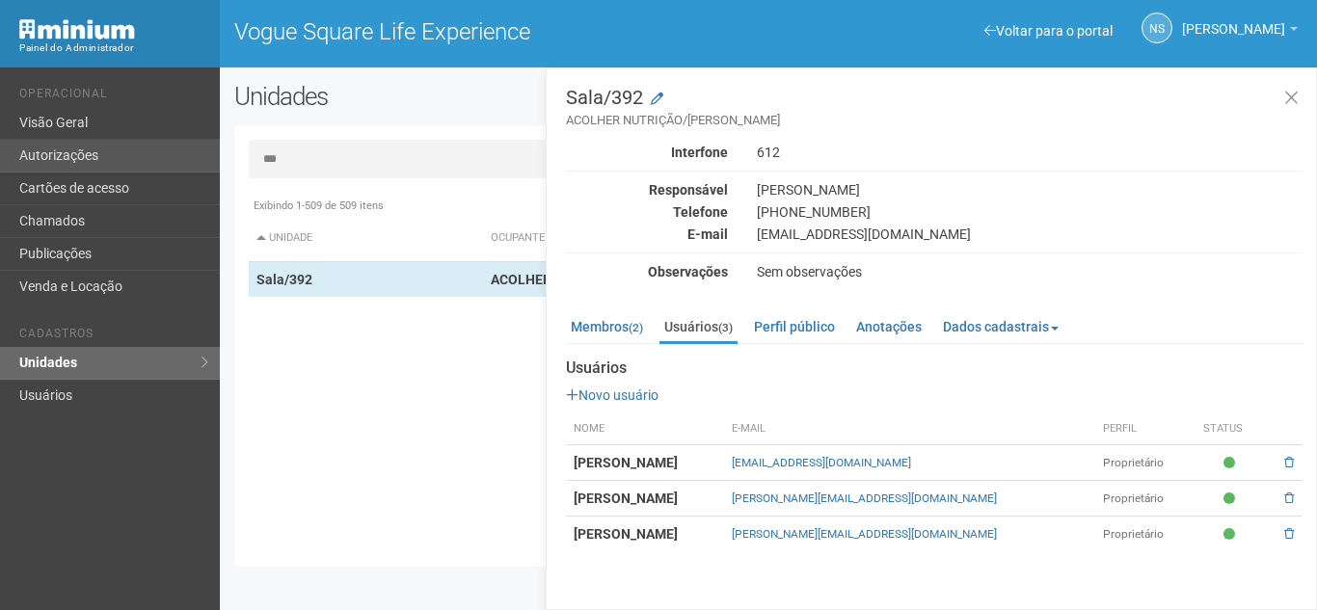
click at [165, 153] on div "Voltar para o portal Operacional Visão Geral Autorizações Cartões de acesso Cha…" at bounding box center [658, 339] width 1317 height 543
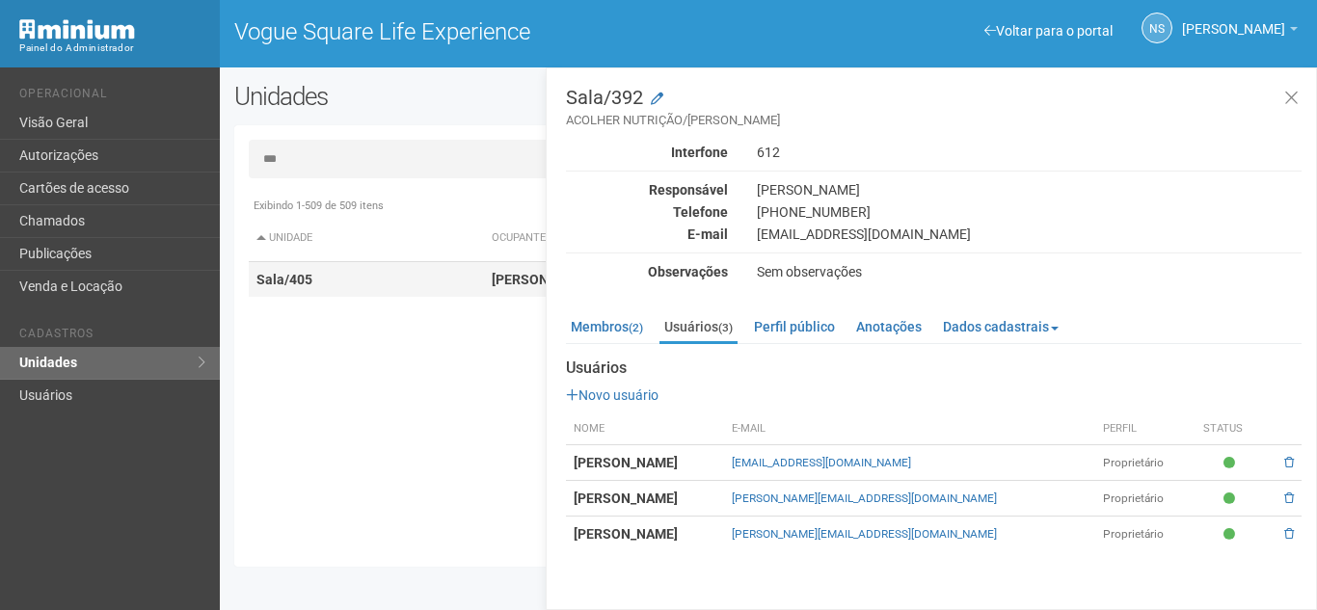
click at [418, 292] on td "Sala/405" at bounding box center [366, 280] width 235 height 36
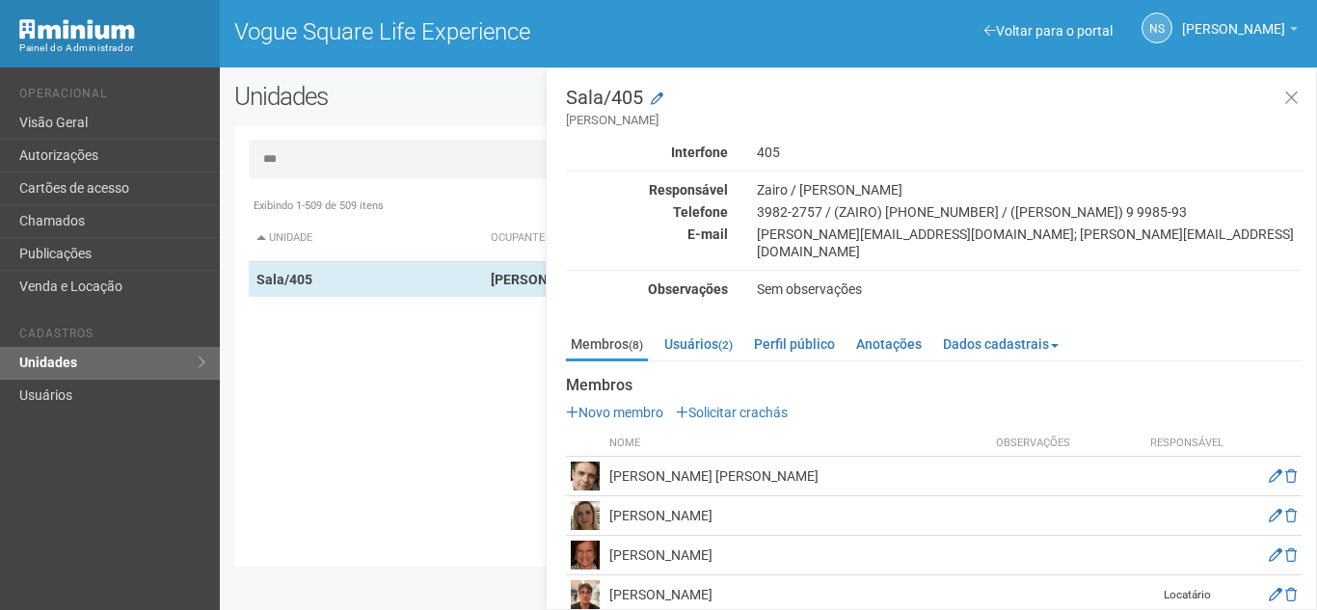
click at [723, 320] on div "Membros (8) Usuários (2) Perfil público Anotações Dados cadastrais Proprietário…" at bounding box center [934, 546] width 736 height 452
click at [722, 330] on link "Usuários (2)" at bounding box center [699, 344] width 78 height 29
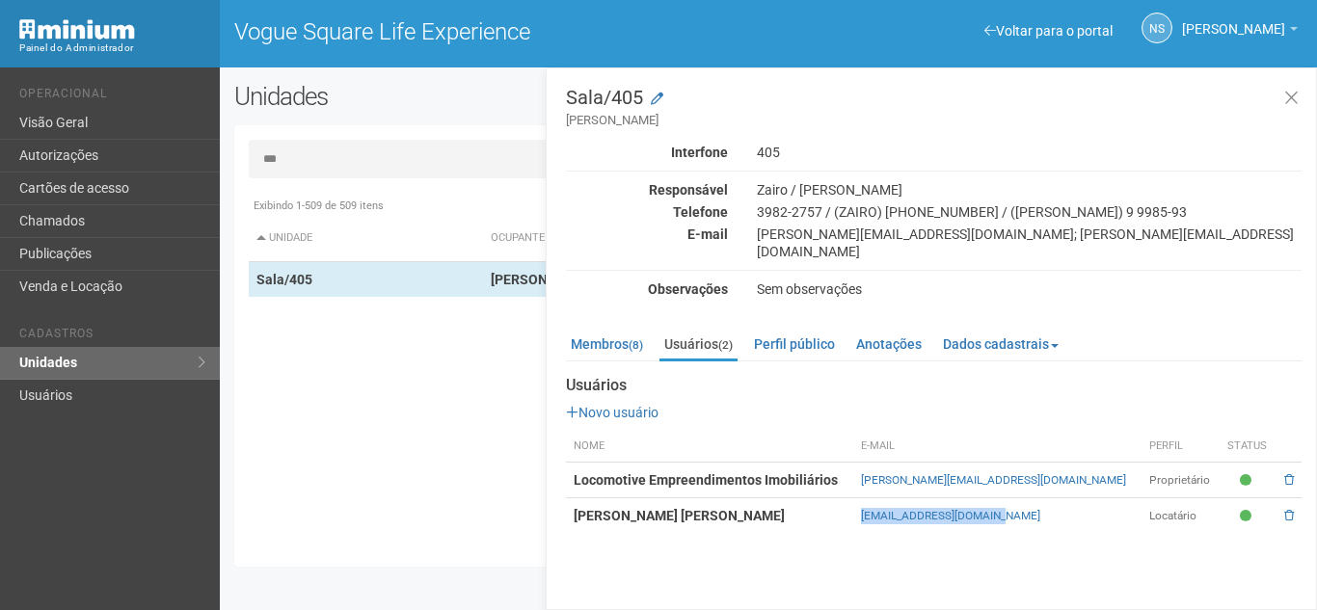
drag, startPoint x: 893, startPoint y: 501, endPoint x: 1085, endPoint y: 491, distance: 192.2
click at [1085, 499] on tr "Ivan Abadesso Cardoso abadesso.ivan@gmail.com Locatário" at bounding box center [934, 517] width 736 height 36
copy tr "abadesso.ivan@gmail.com"
click at [374, 165] on input "***" at bounding box center [769, 159] width 1040 height 39
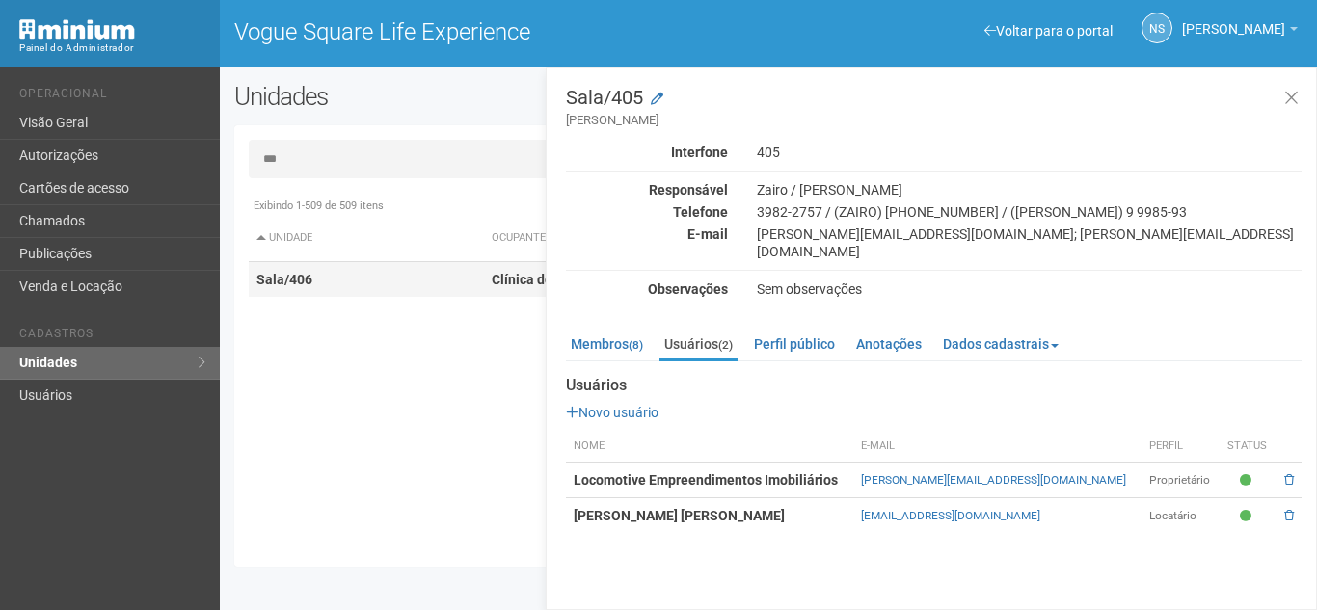
click at [497, 274] on strong "Clínica dos olhos - Dr Michael Bethlem / Andre C" at bounding box center [667, 279] width 351 height 15
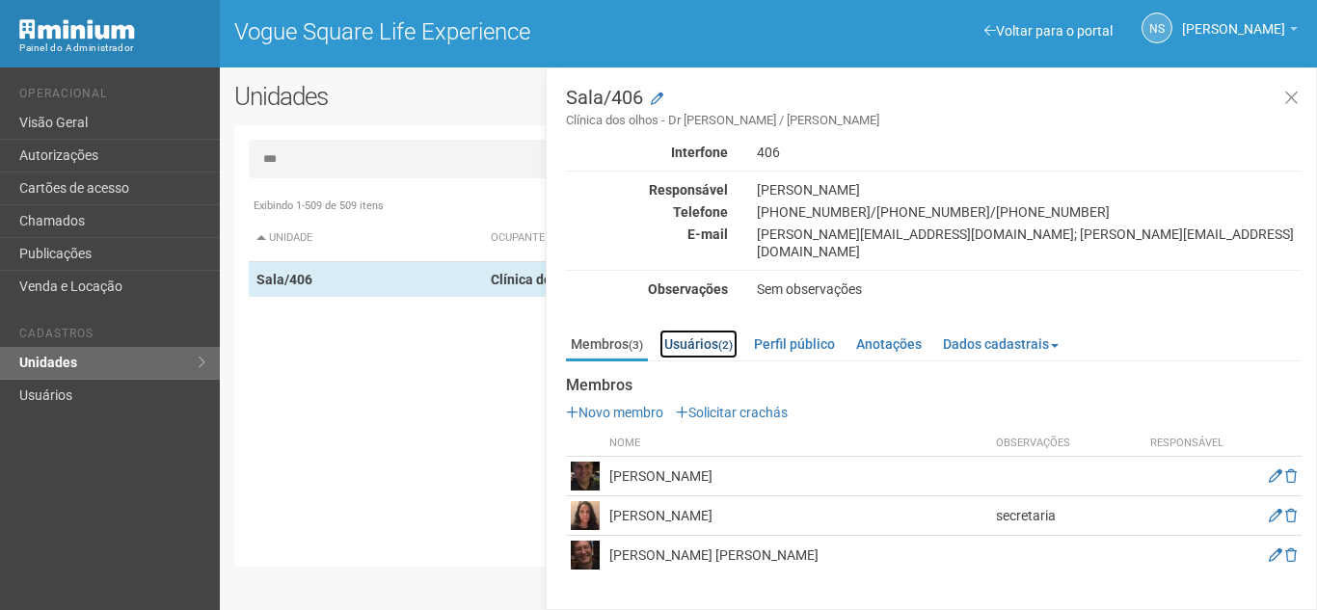
click at [702, 330] on link "Usuários (2)" at bounding box center [699, 344] width 78 height 29
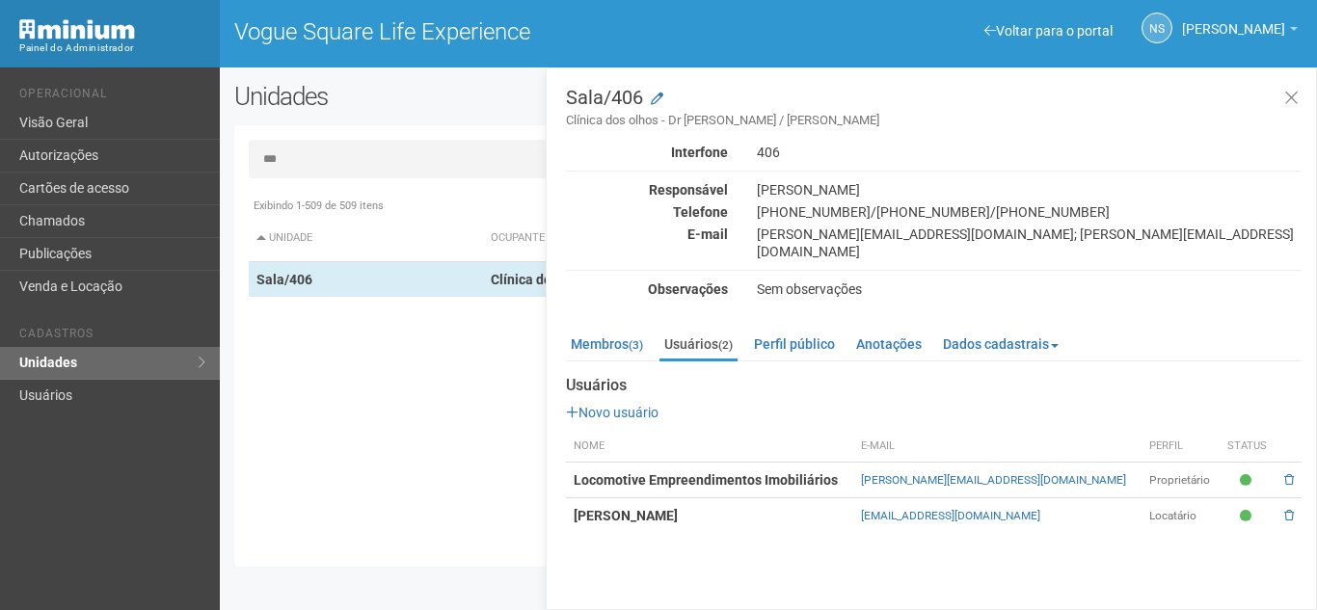
drag, startPoint x: 880, startPoint y: 501, endPoint x: 1118, endPoint y: 498, distance: 238.2
click at [1118, 499] on tr "Isabel Cristina Almeida Felix contato@clinicadeolhosvogue.com.br Locatário" at bounding box center [934, 517] width 736 height 36
copy tr "contato@clinicadeolhosvogue.com.br"
click at [615, 330] on link "Membros (3)" at bounding box center [607, 344] width 82 height 29
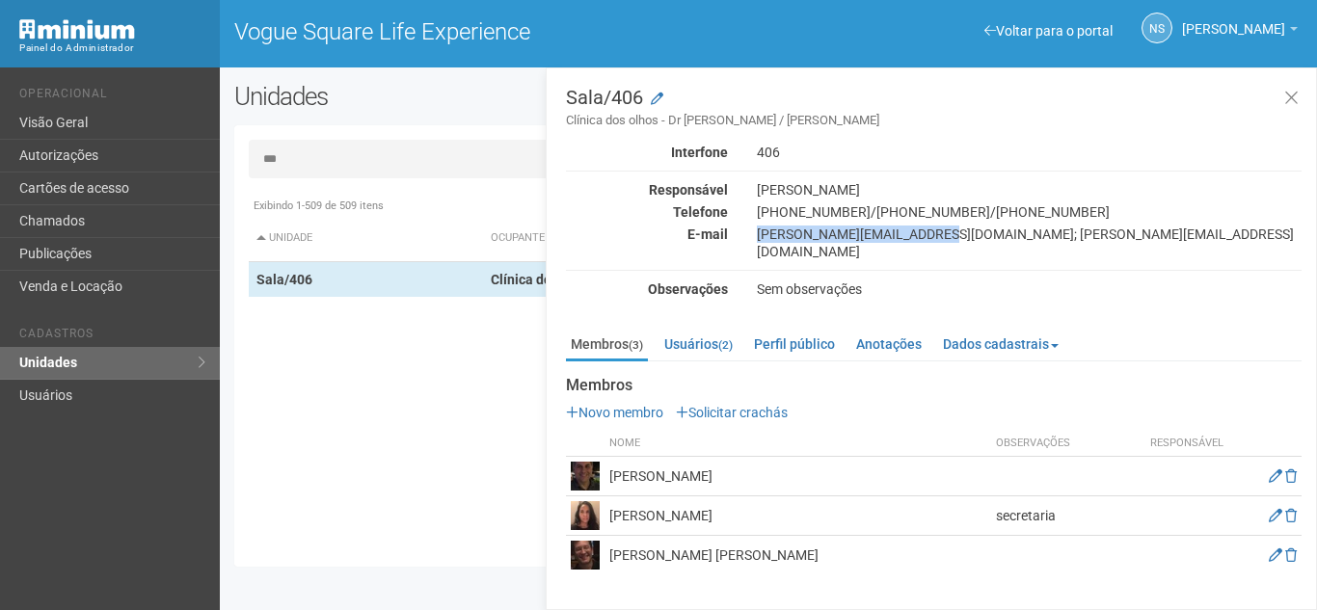
drag, startPoint x: 748, startPoint y: 233, endPoint x: 919, endPoint y: 232, distance: 170.7
click at [919, 232] on div "laura.lobato@ellodi.com.br; rafael@ellodi.com.br" at bounding box center [1030, 243] width 574 height 35
copy div "laura.lobato@ellodi.com.br"
click at [726, 330] on link "Usuários (2)" at bounding box center [699, 344] width 78 height 29
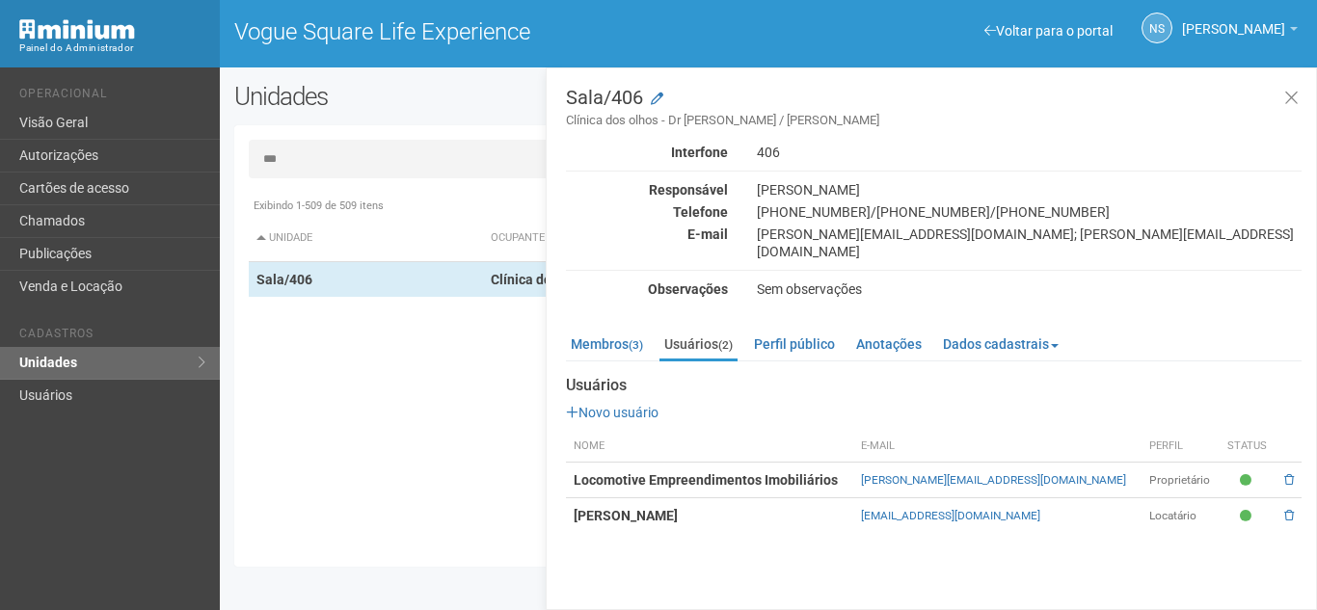
click at [393, 167] on input "***" at bounding box center [769, 159] width 1040 height 39
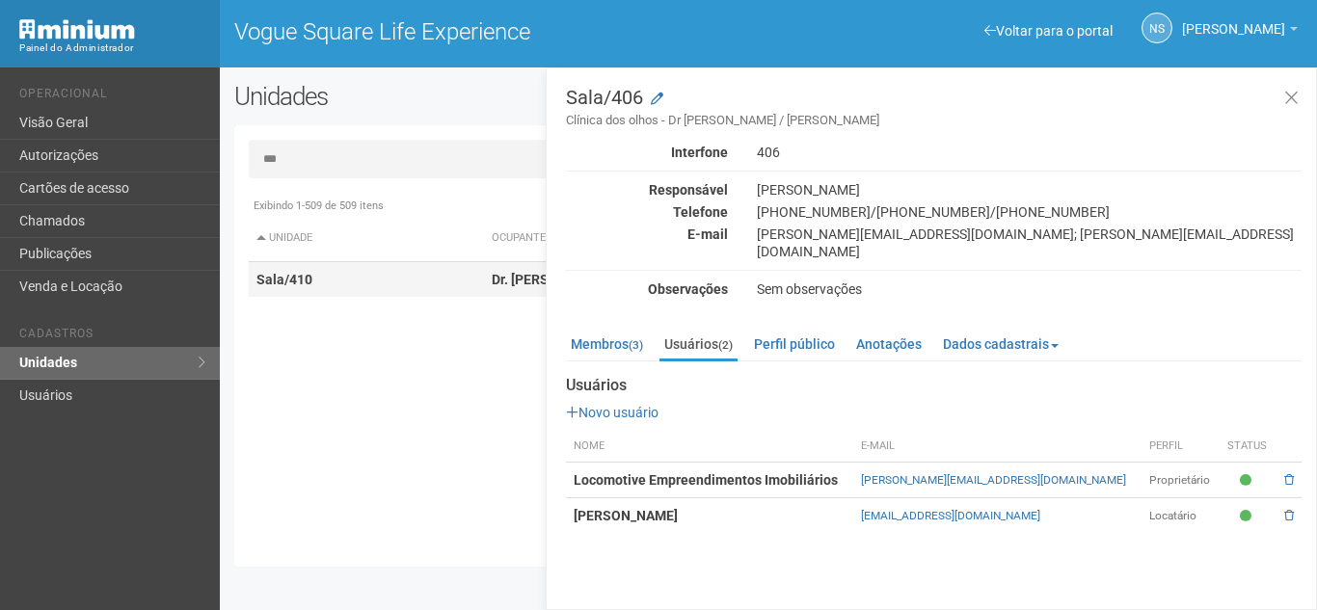
click at [474, 288] on td "Sala/410" at bounding box center [366, 280] width 235 height 36
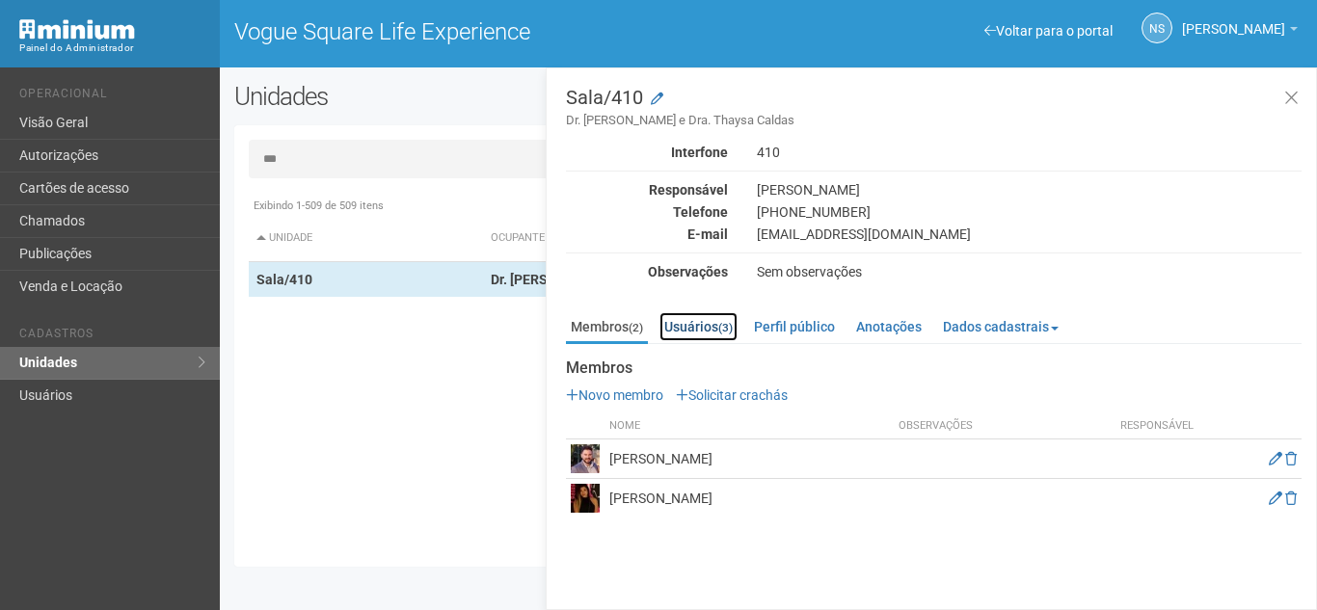
click at [725, 331] on small "(3)" at bounding box center [725, 328] width 14 height 14
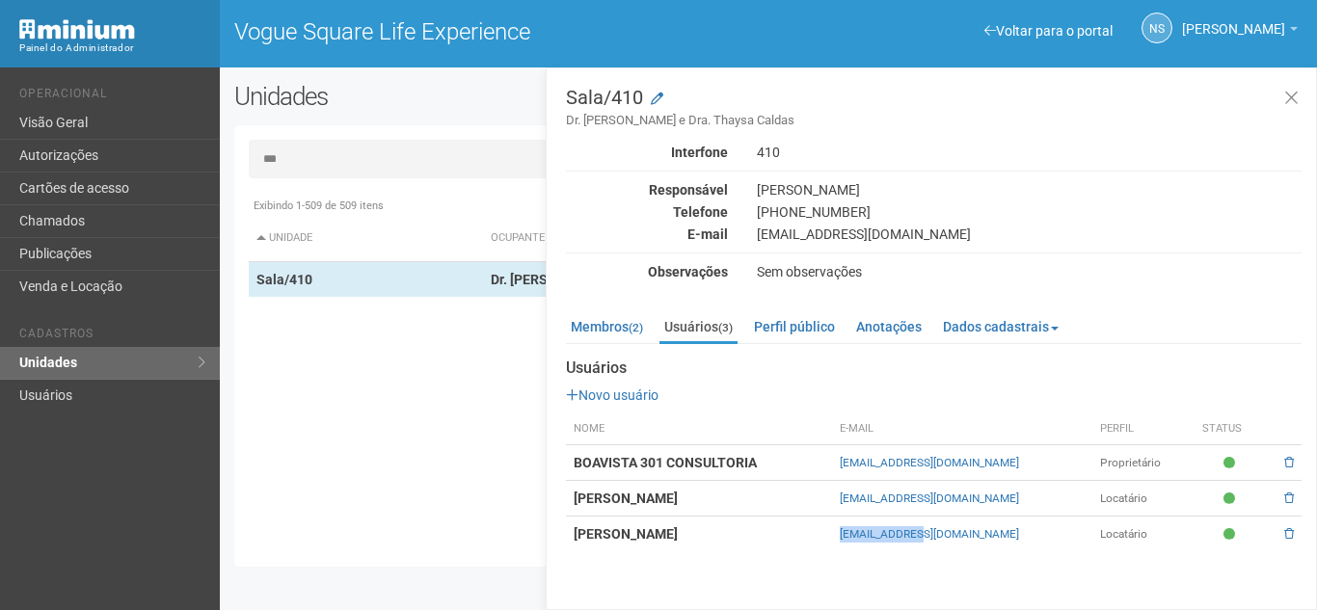
drag, startPoint x: 855, startPoint y: 533, endPoint x: 996, endPoint y: 546, distance: 141.4
click at [982, 546] on td "caldas.thaysa@gmail.com" at bounding box center [962, 535] width 260 height 36
click at [832, 546] on td "Thaysa Caldas de Oliveira" at bounding box center [699, 535] width 266 height 36
drag, startPoint x: 848, startPoint y: 536, endPoint x: 1009, endPoint y: 538, distance: 161.1
click at [1005, 532] on tr "Thaysa Caldas de Oliveira caldas.thaysa@gmail.com Locatário" at bounding box center [934, 535] width 736 height 36
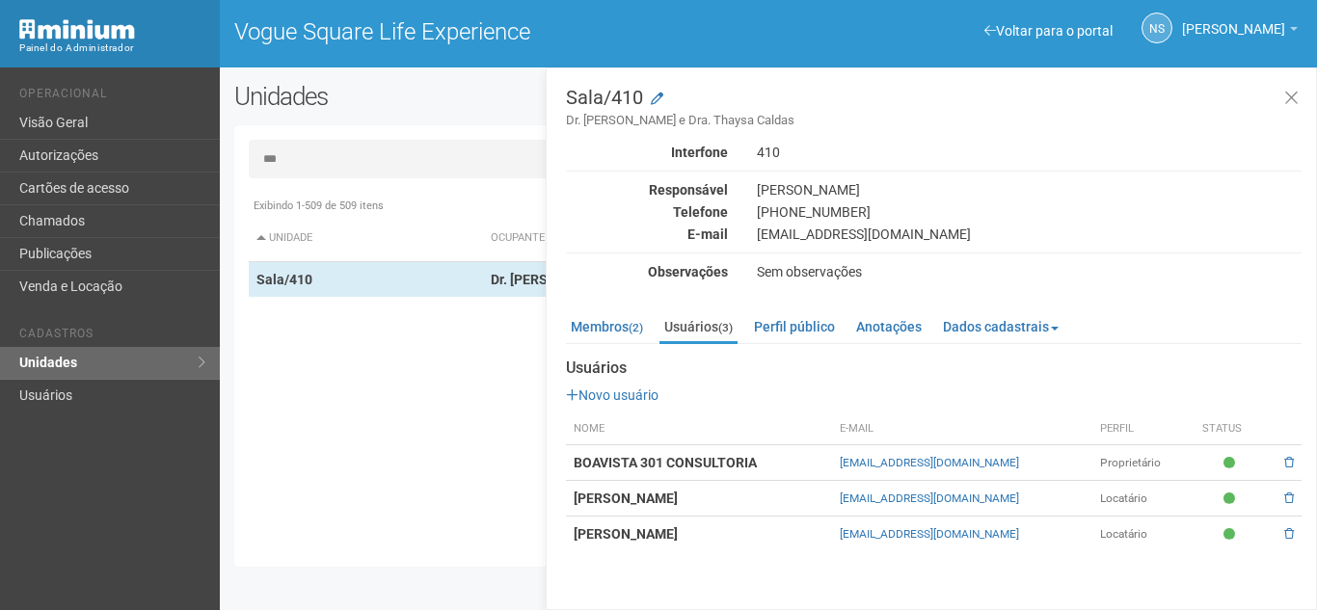
click at [383, 164] on input "***" at bounding box center [769, 159] width 1040 height 39
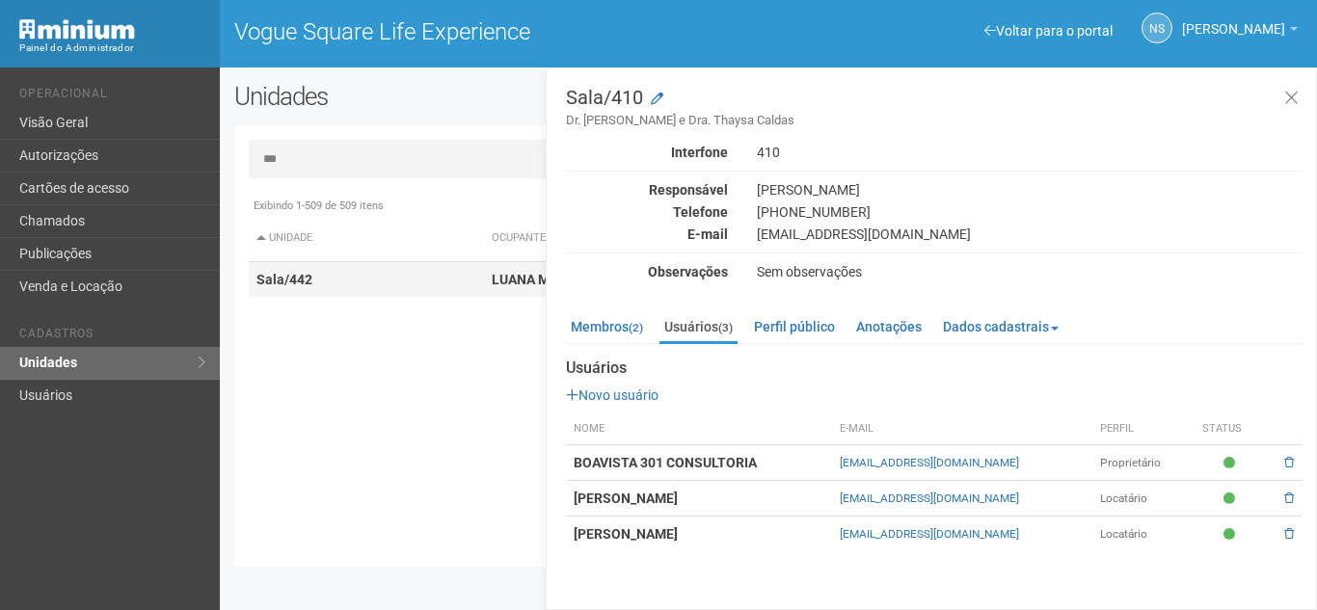
click at [434, 270] on td "Sala/442" at bounding box center [366, 280] width 235 height 36
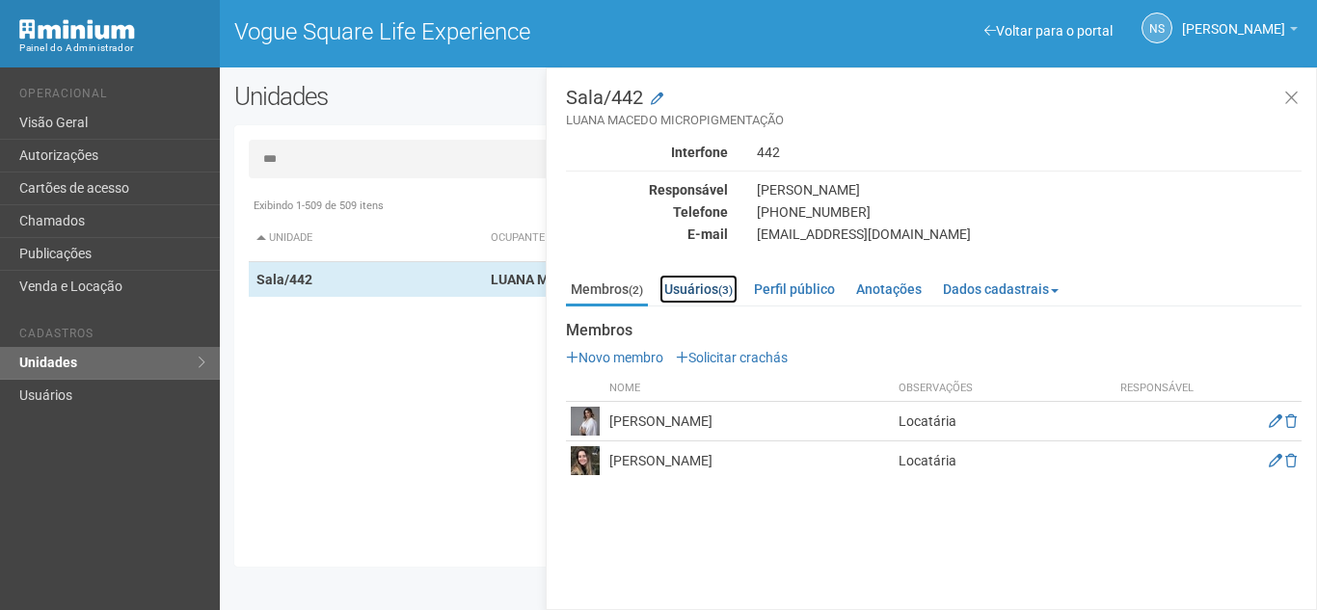
click at [713, 285] on link "Usuários (3)" at bounding box center [699, 289] width 78 height 29
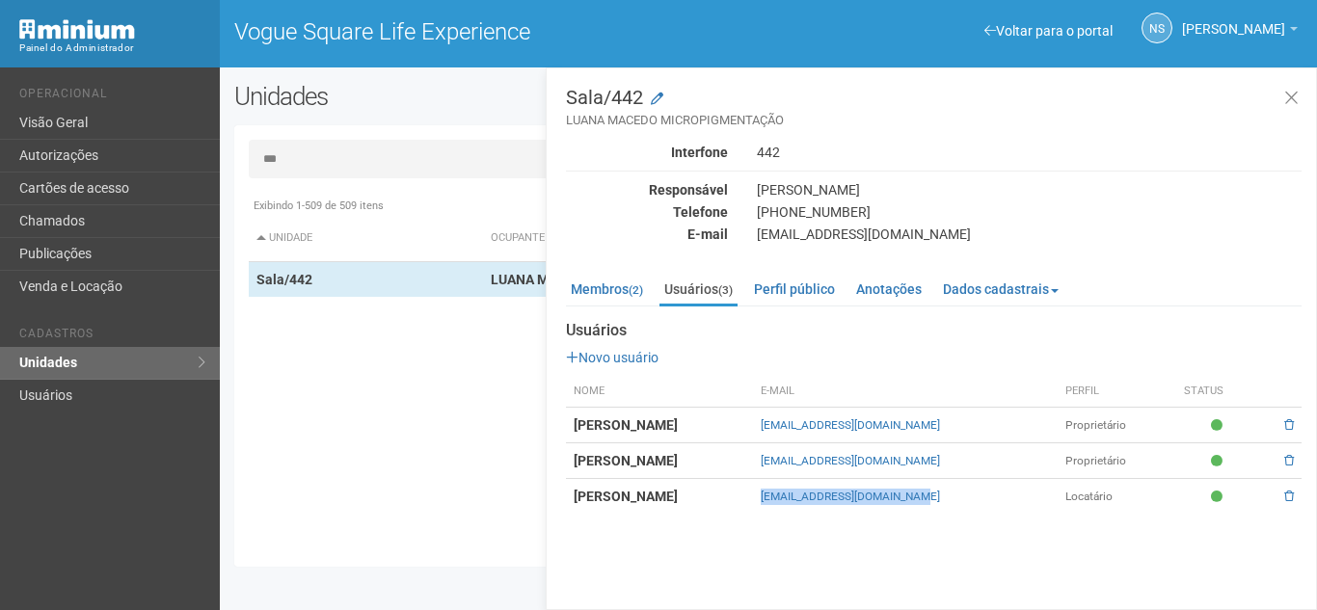
drag, startPoint x: 859, startPoint y: 500, endPoint x: 1067, endPoint y: 504, distance: 207.4
click at [1067, 504] on tr "Mariana Soares mariana.soares@outlook.com Locatário" at bounding box center [934, 497] width 736 height 36
click at [483, 144] on input "***" at bounding box center [769, 159] width 1040 height 39
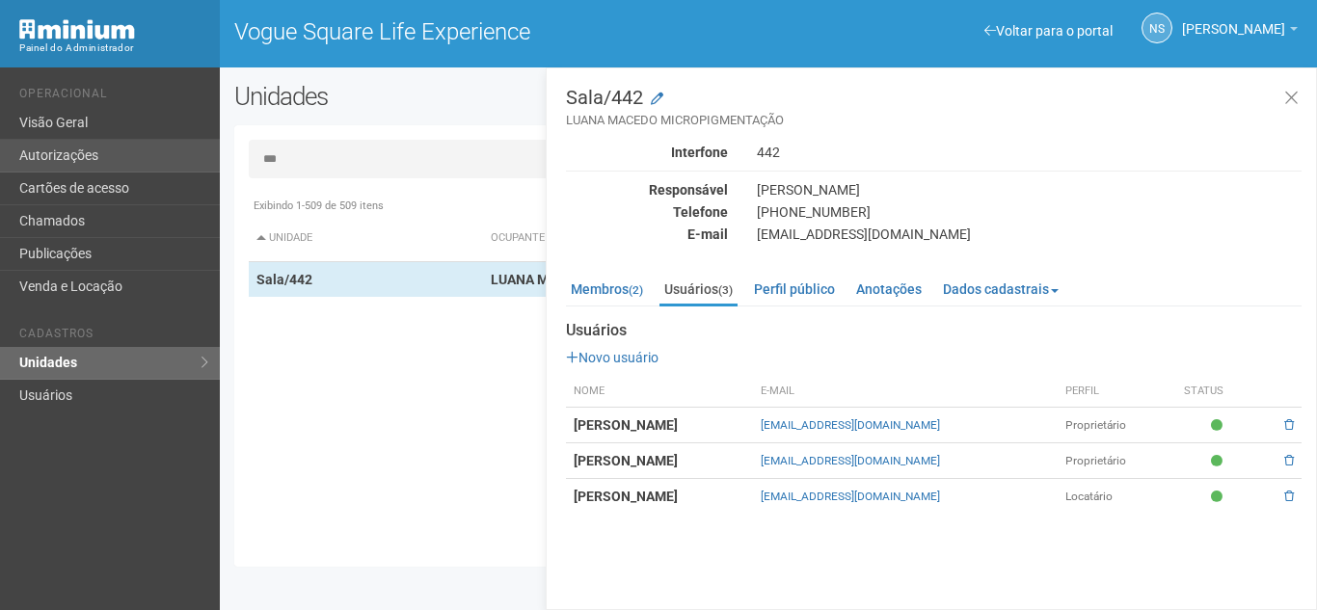
drag, startPoint x: 483, startPoint y: 145, endPoint x: 182, endPoint y: 156, distance: 301.1
click at [182, 156] on div "Voltar para o portal Operacional Visão Geral Autorizações Cartões de acesso Cha…" at bounding box center [658, 339] width 1317 height 543
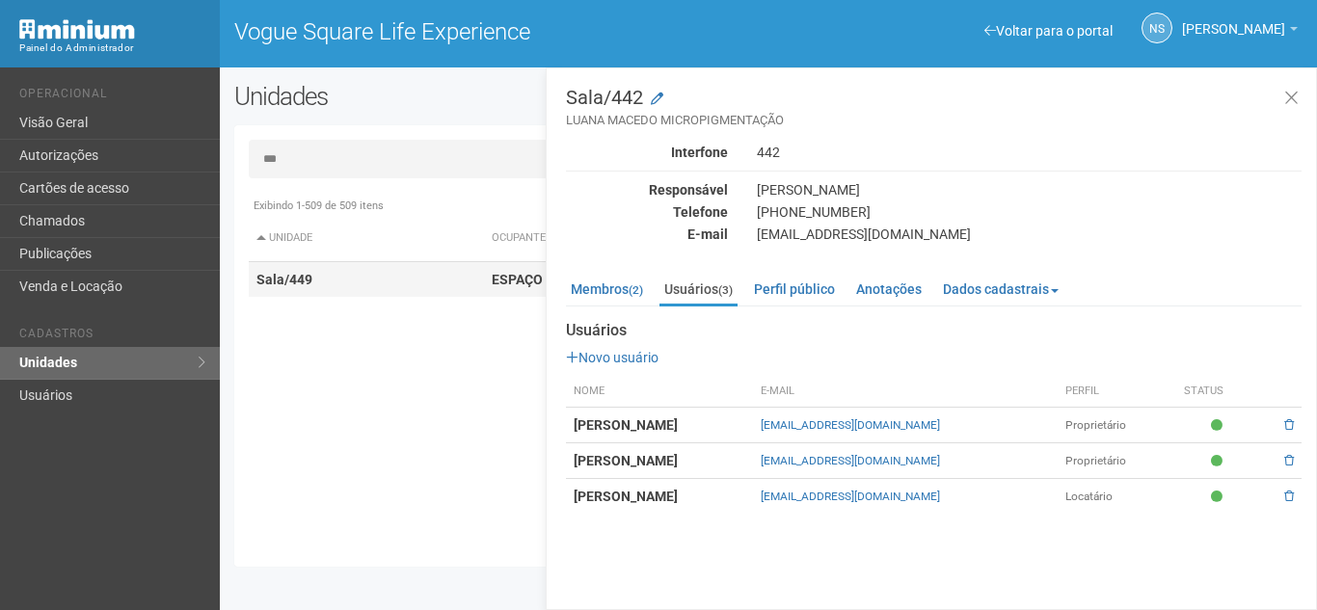
click at [498, 284] on strong "ESPAÇO VOGUE CORPO E MENTE" at bounding box center [594, 279] width 205 height 15
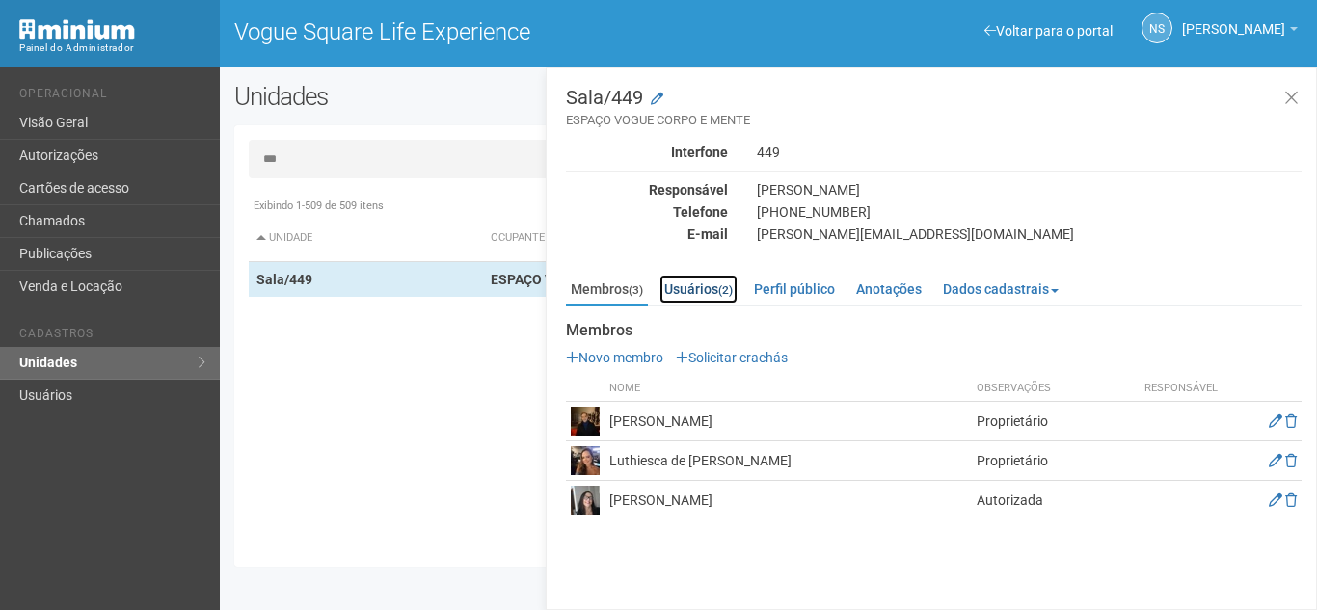
click at [697, 295] on link "Usuários (2)" at bounding box center [699, 289] width 78 height 29
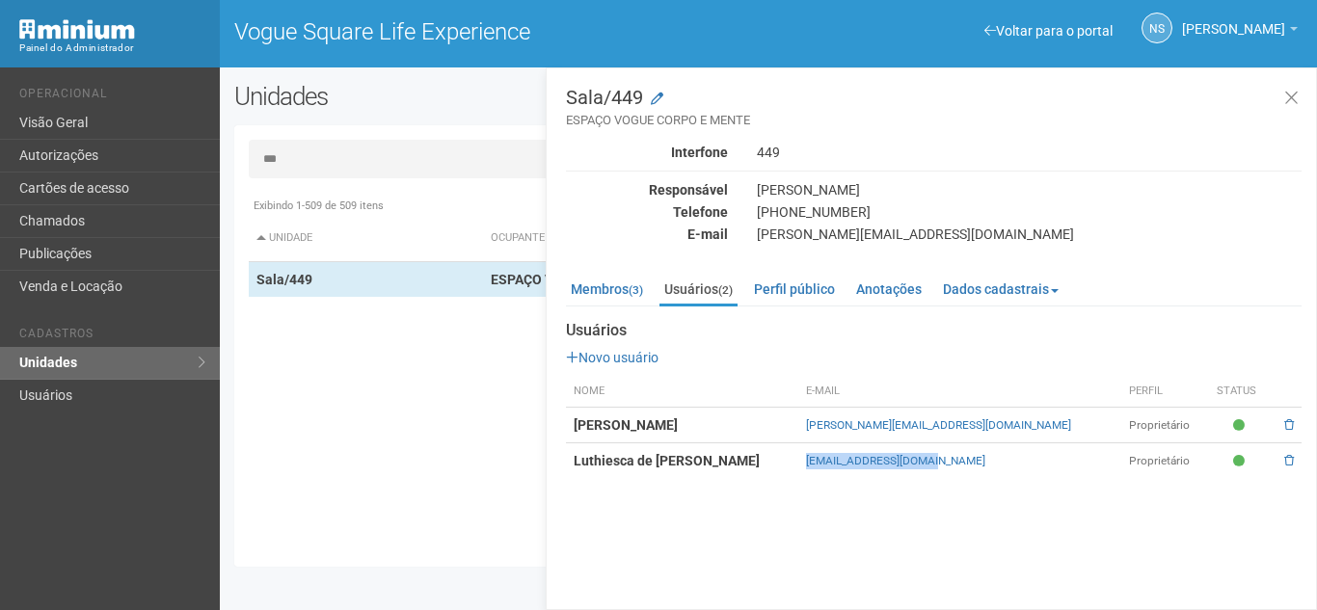
drag, startPoint x: 828, startPoint y: 465, endPoint x: 991, endPoint y: 471, distance: 163.1
click at [991, 471] on tr "Luthiesca de Freitas Souza luthiescafr@gmail.com Proprietário" at bounding box center [934, 462] width 736 height 36
drag, startPoint x: 839, startPoint y: 425, endPoint x: 1073, endPoint y: 431, distance: 234.4
click at [1073, 431] on tr "LEANDRO FIGUEIREDO DE SOUZA leandro@foccusentretenimento.com.br Proprietário" at bounding box center [934, 426] width 736 height 36
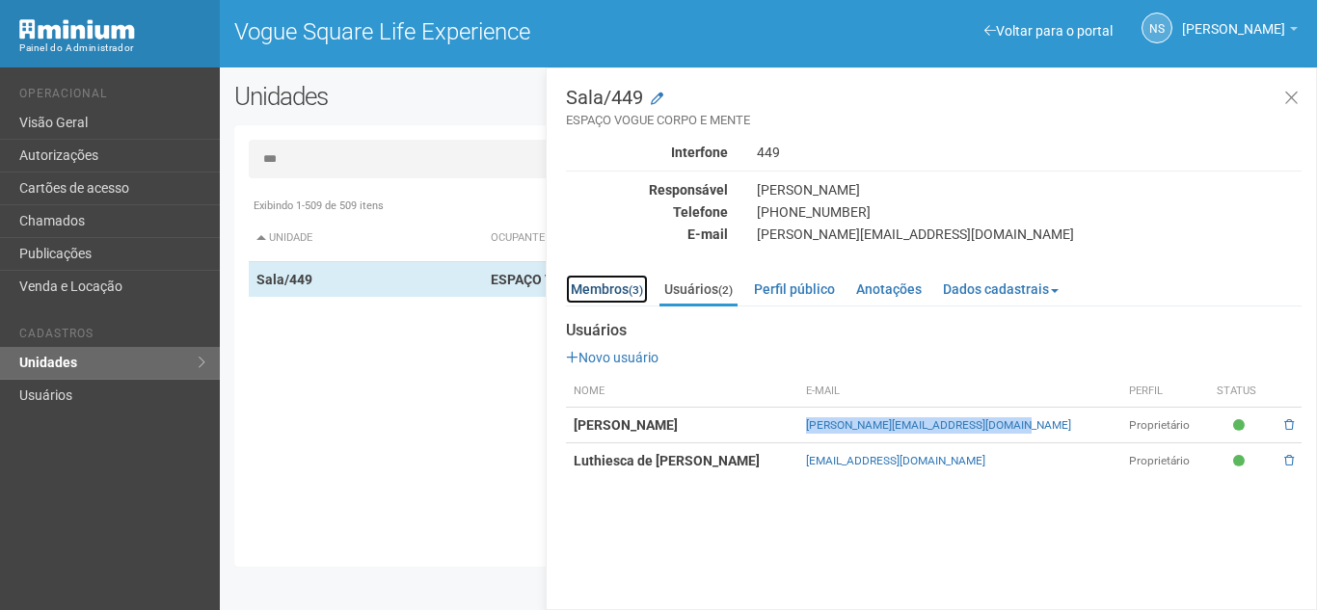
click at [636, 285] on small "(3)" at bounding box center [636, 291] width 14 height 14
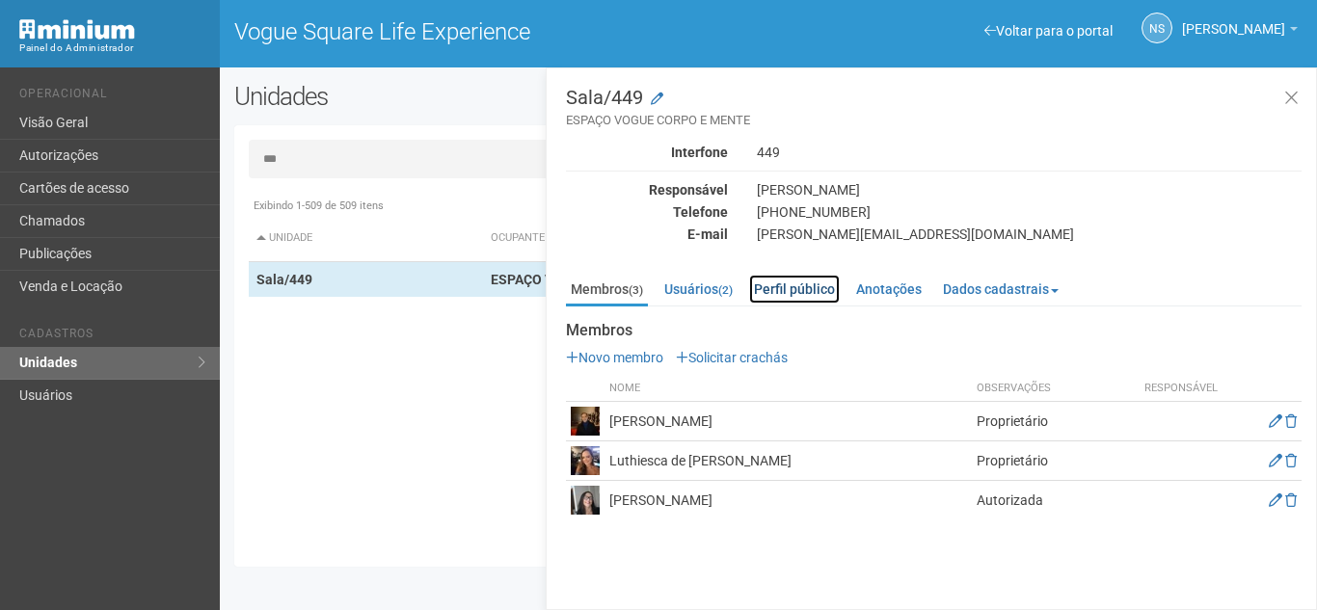
click at [755, 295] on link "Perfil público" at bounding box center [794, 289] width 91 height 29
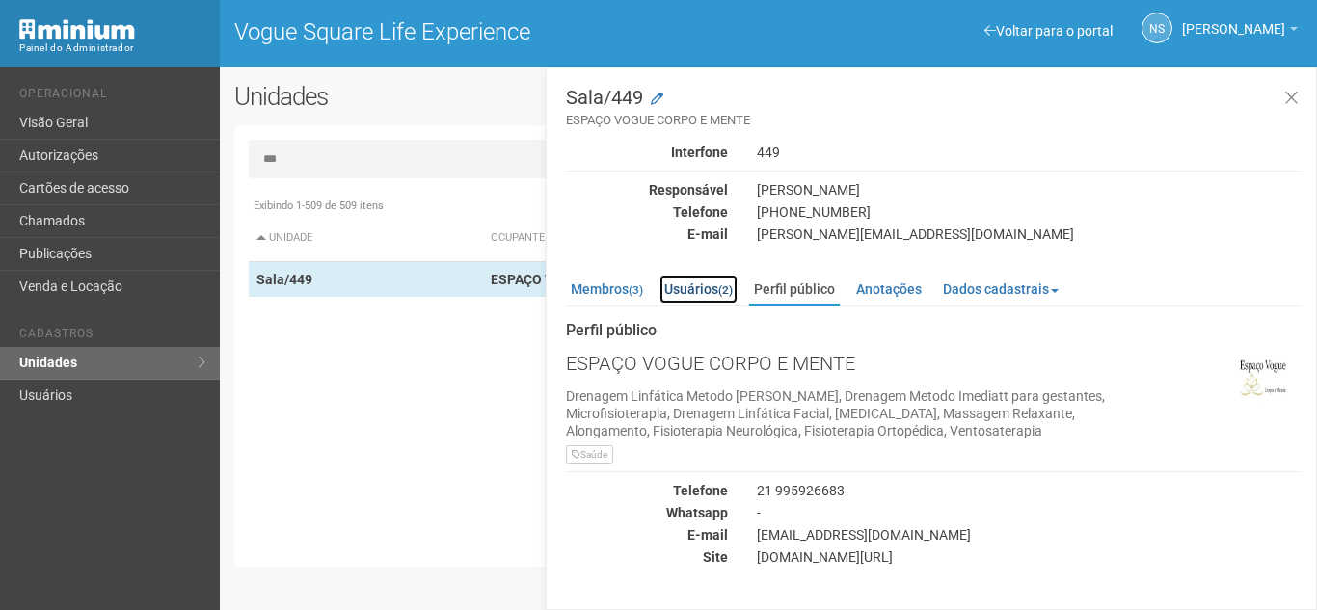
drag, startPoint x: 696, startPoint y: 302, endPoint x: 713, endPoint y: 314, distance: 20.6
click at [696, 302] on link "Usuários (2)" at bounding box center [699, 289] width 78 height 29
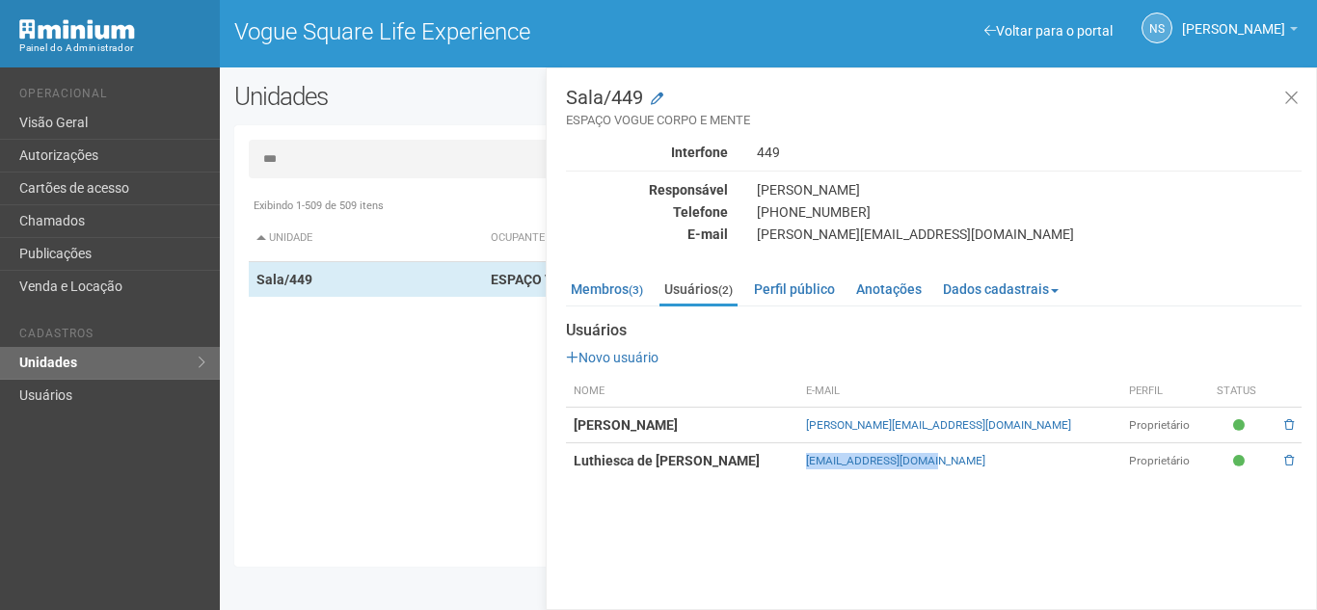
drag, startPoint x: 837, startPoint y: 464, endPoint x: 1009, endPoint y: 458, distance: 171.8
click at [1009, 458] on tr "Luthiesca de Freitas Souza luthiescafr@gmail.com Proprietário" at bounding box center [934, 462] width 736 height 36
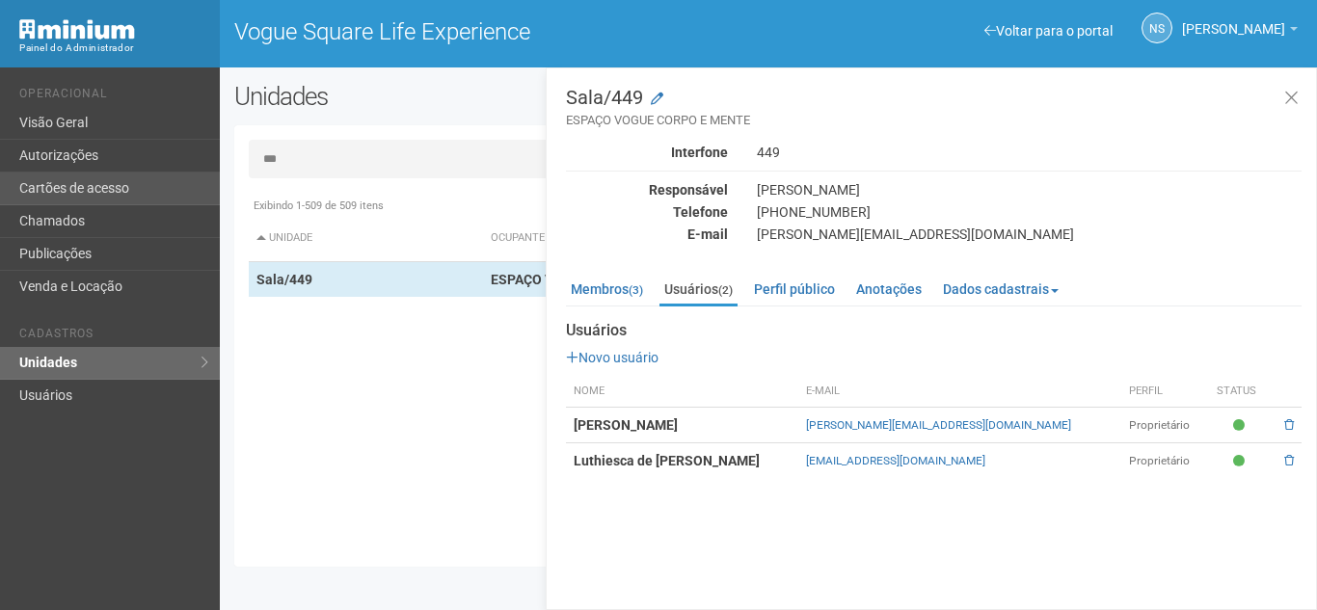
drag, startPoint x: 351, startPoint y: 165, endPoint x: 184, endPoint y: 201, distance: 170.6
click at [211, 165] on div "Voltar para o portal Operacional Visão Geral Autorizações Cartões de acesso Cha…" at bounding box center [658, 339] width 1317 height 543
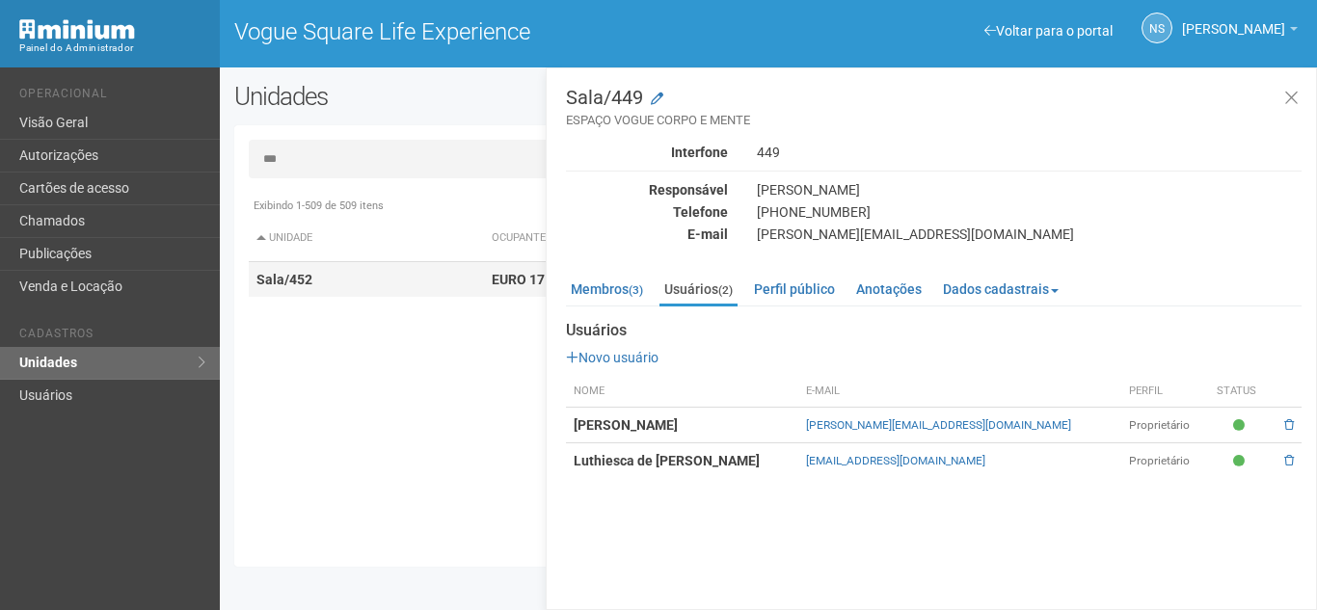
type input "***"
click at [364, 275] on td "Sala/452" at bounding box center [366, 280] width 235 height 36
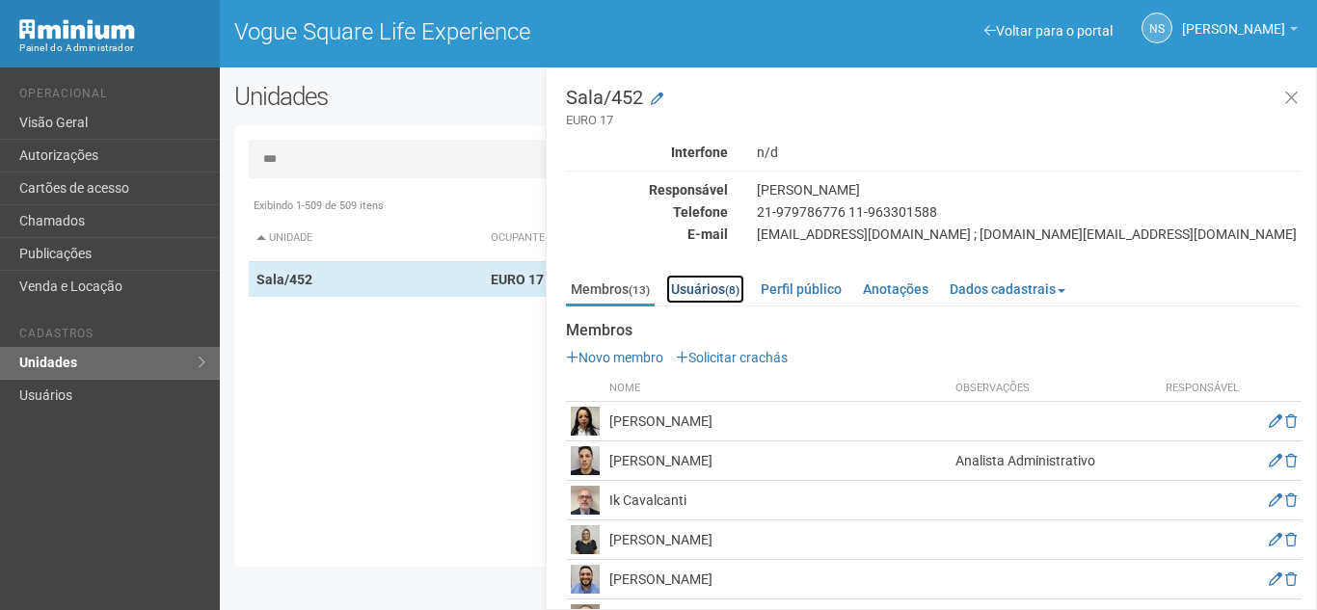
click at [714, 297] on link "Usuários (8)" at bounding box center [705, 289] width 78 height 29
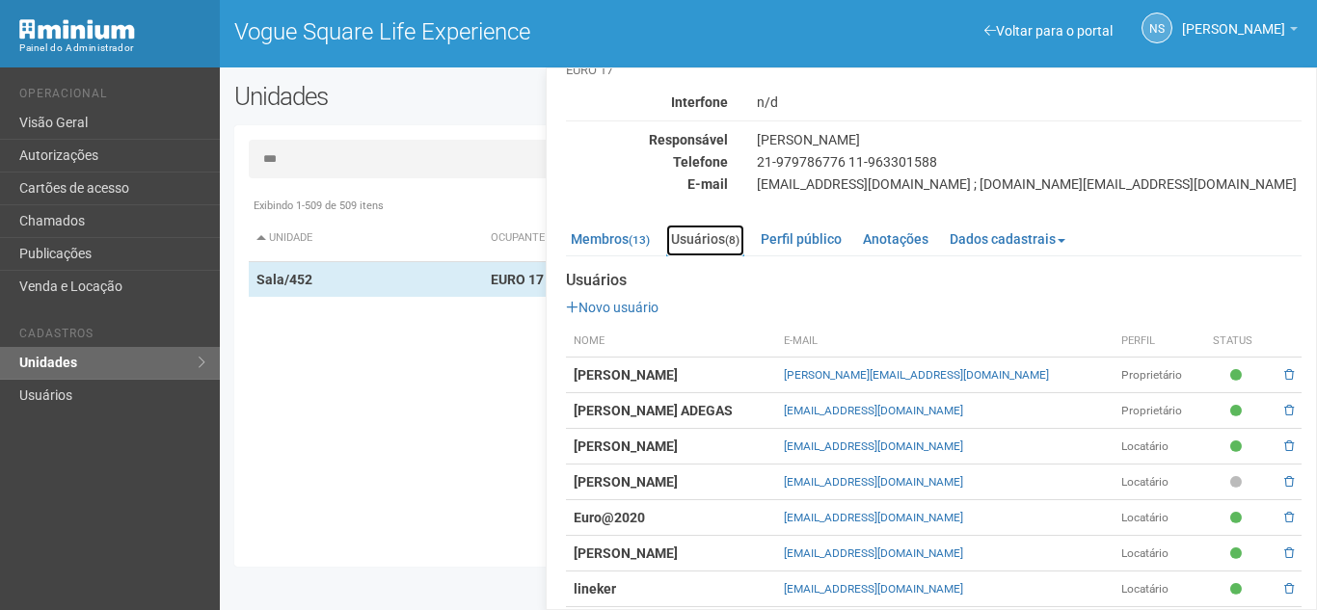
scroll to position [6, 0]
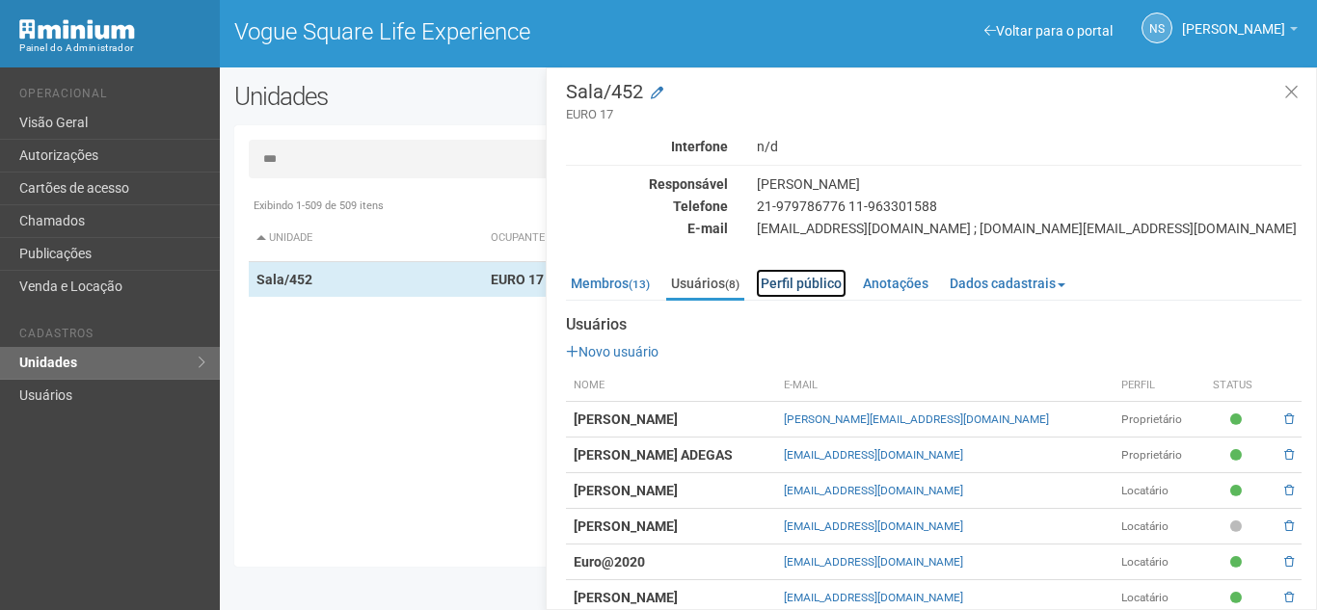
click at [789, 285] on link "Perfil público" at bounding box center [801, 283] width 91 height 29
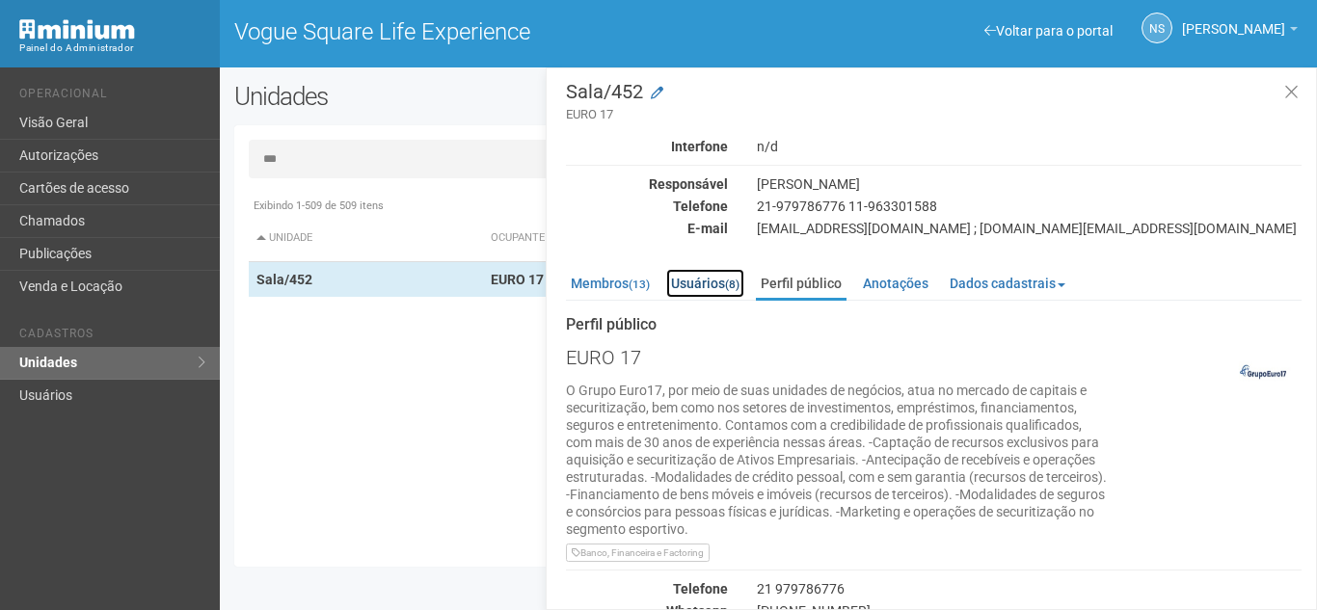
click at [683, 289] on link "Usuários (8)" at bounding box center [705, 283] width 78 height 29
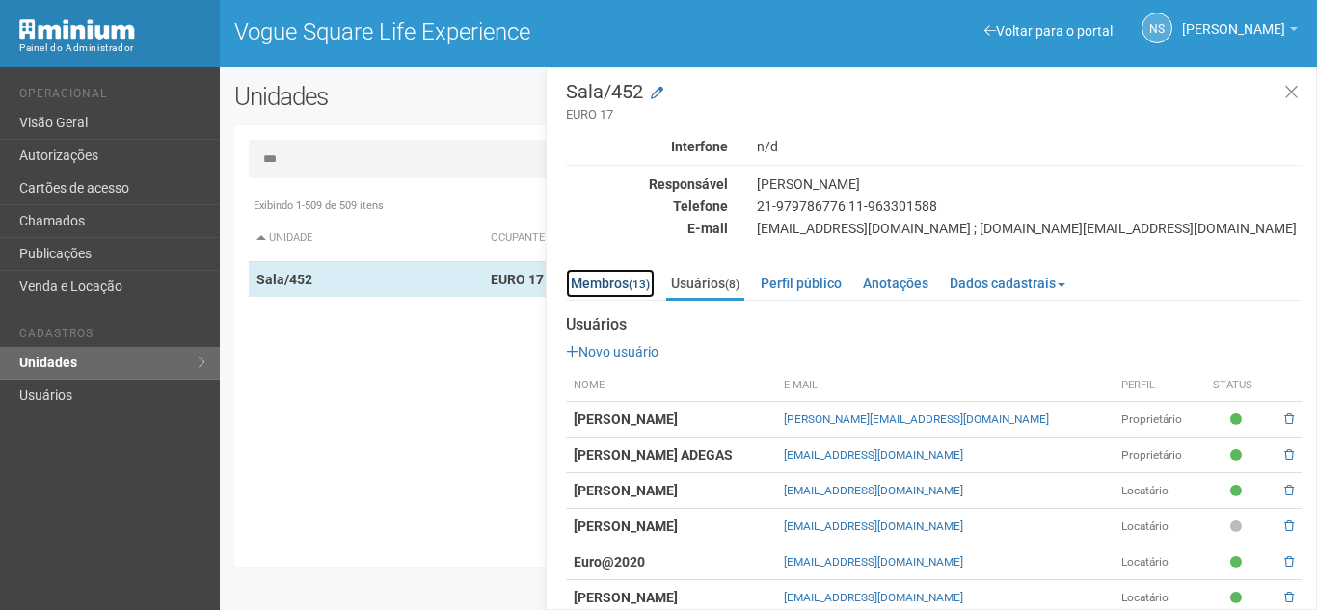
click at [620, 285] on link "Membros (13)" at bounding box center [610, 283] width 89 height 29
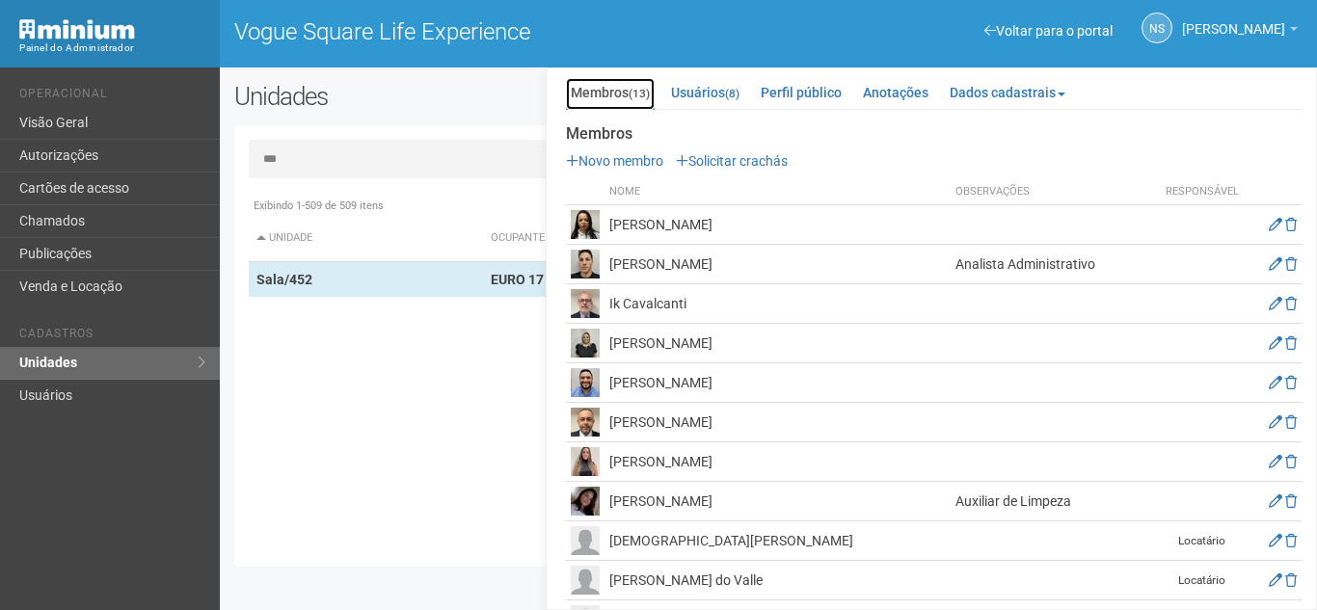
scroll to position [102, 0]
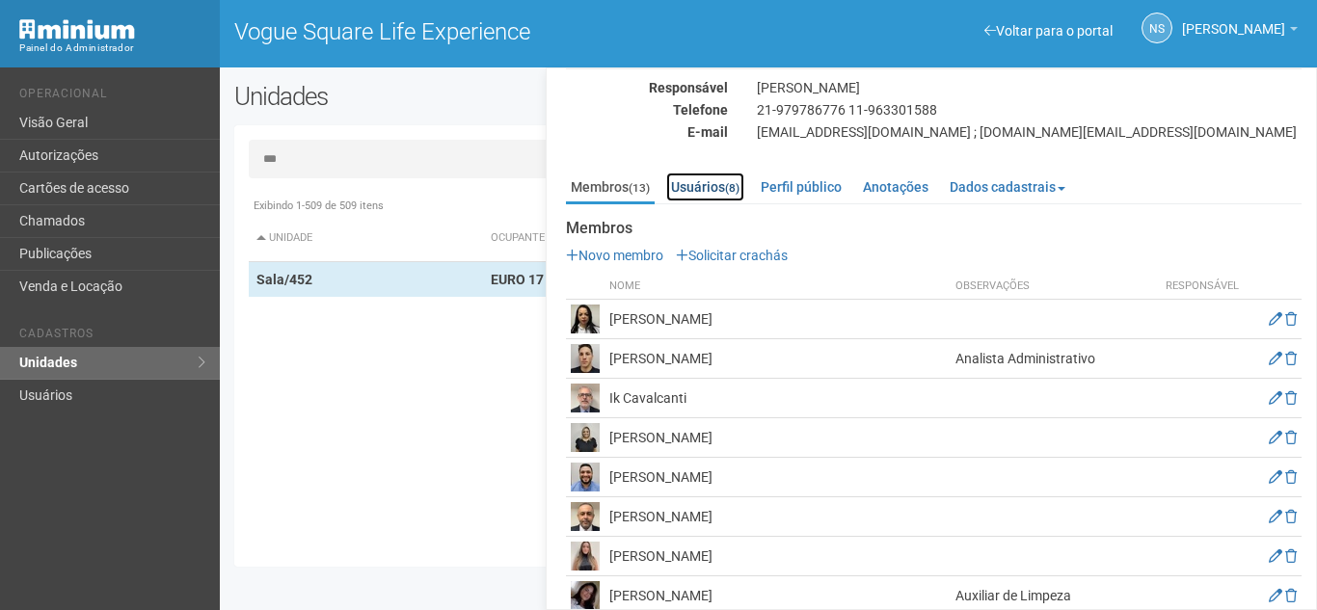
click at [710, 183] on link "Usuários (8)" at bounding box center [705, 187] width 78 height 29
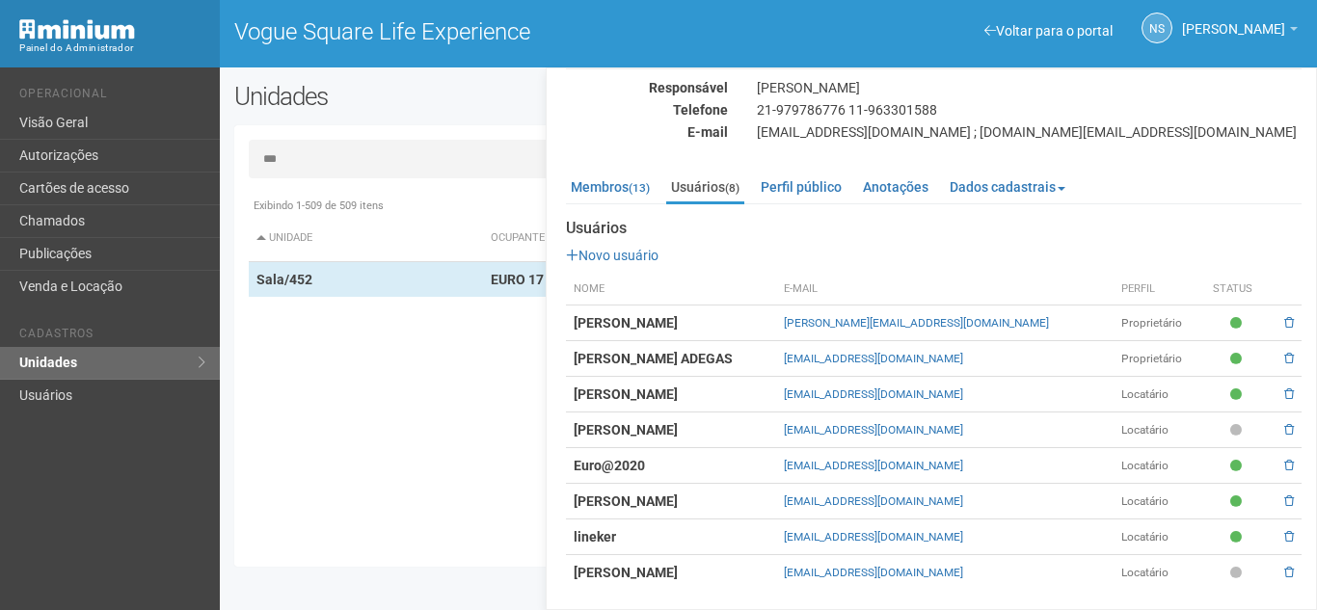
drag, startPoint x: 839, startPoint y: 538, endPoint x: 1038, endPoint y: 530, distance: 198.8
click at [1038, 530] on tr "lineker lineker.souza.alves@gmail.com Locatário" at bounding box center [934, 538] width 736 height 36
drag, startPoint x: 854, startPoint y: 393, endPoint x: 1029, endPoint y: 383, distance: 174.9
click at [1029, 383] on td "lineker.souza.alvea@gmail.com" at bounding box center [945, 395] width 338 height 36
drag, startPoint x: 311, startPoint y: 151, endPoint x: 219, endPoint y: 151, distance: 91.6
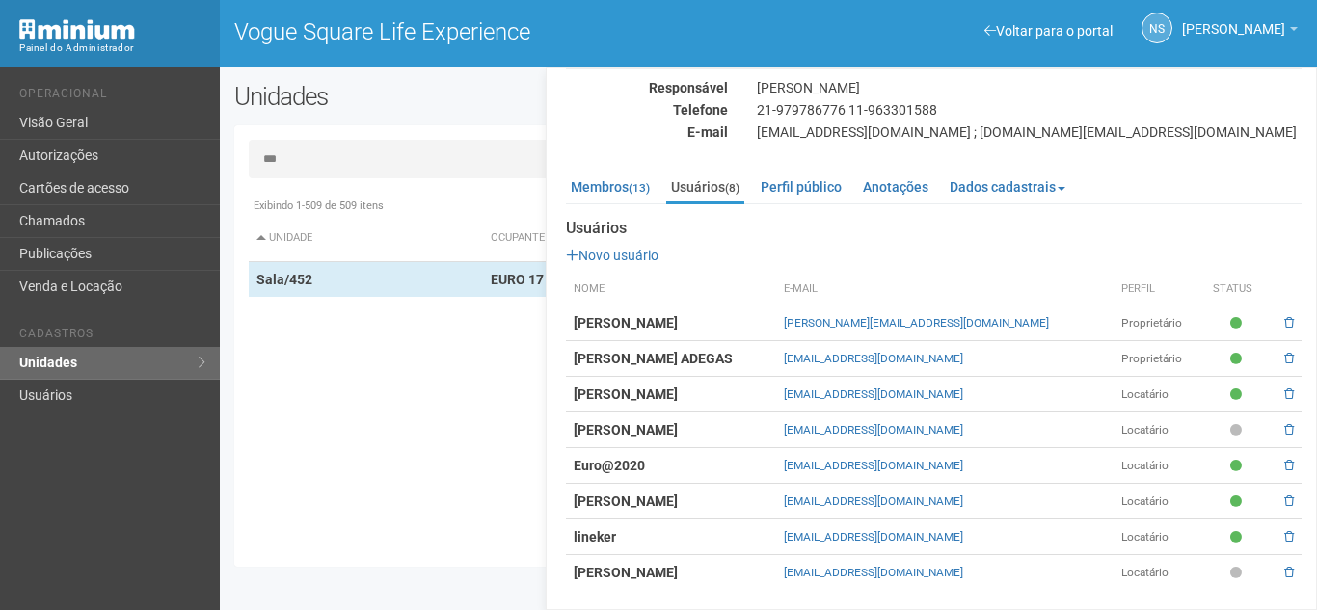
click at [220, 151] on div "Unidades Nova unidade Transferir dados Importar unidades *** Exibindo 1-509 de …" at bounding box center [769, 329] width 1098 height 495
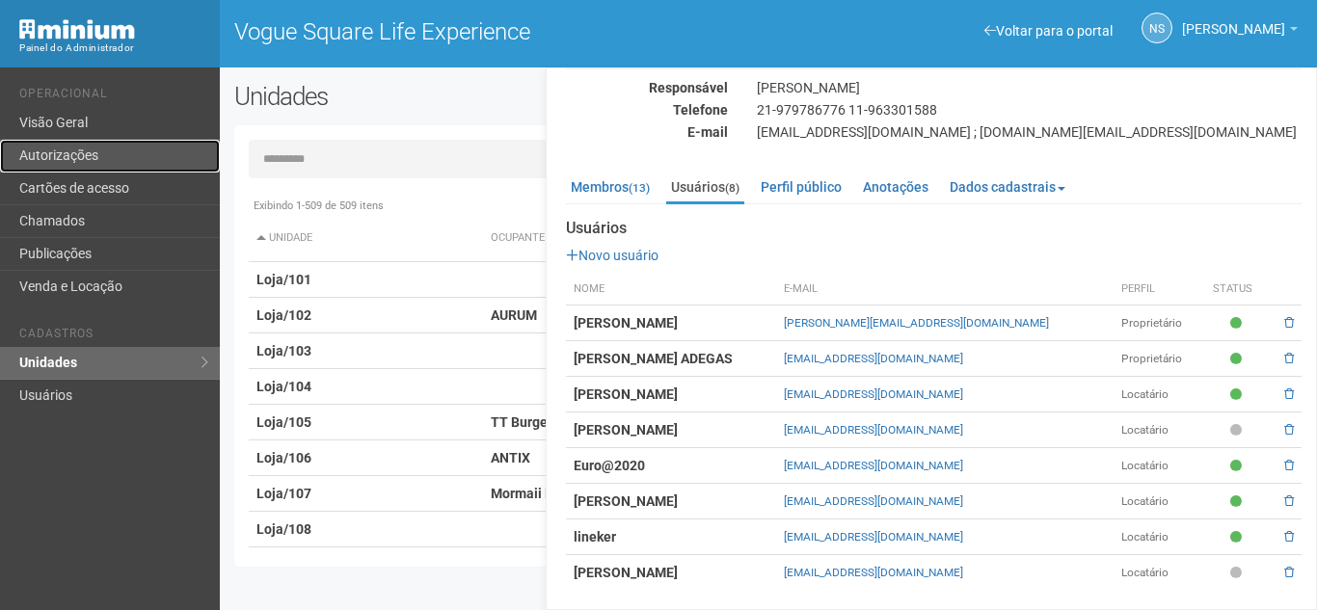
click at [190, 151] on link "Autorizações" at bounding box center [110, 156] width 220 height 33
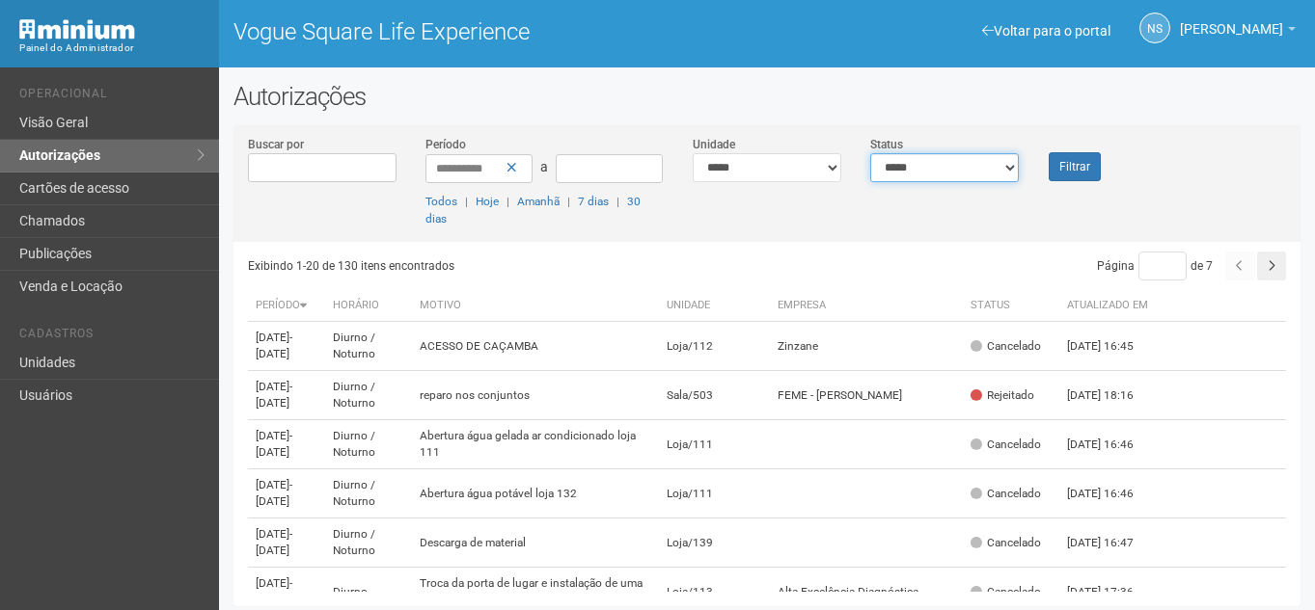
drag, startPoint x: 909, startPoint y: 165, endPoint x: 915, endPoint y: 179, distance: 15.6
click at [909, 165] on select "**********" at bounding box center [944, 167] width 149 height 29
select select "*"
click at [870, 153] on select "**********" at bounding box center [944, 167] width 149 height 29
click at [1071, 157] on button "Filtrar" at bounding box center [1074, 166] width 52 height 29
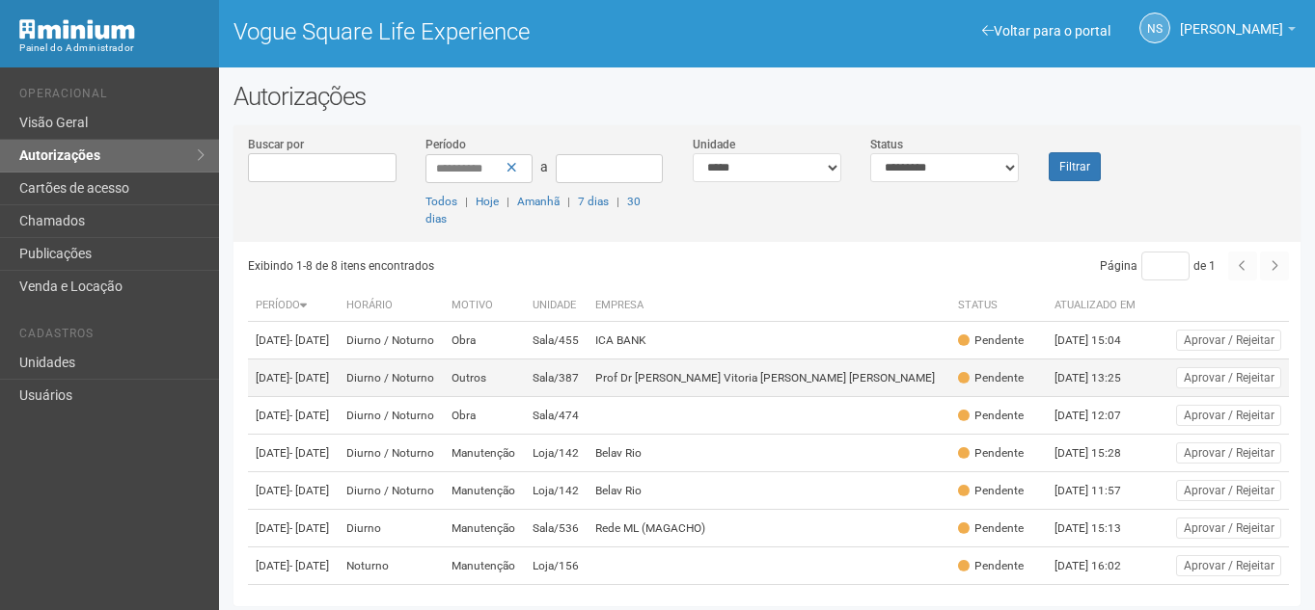
scroll to position [96, 0]
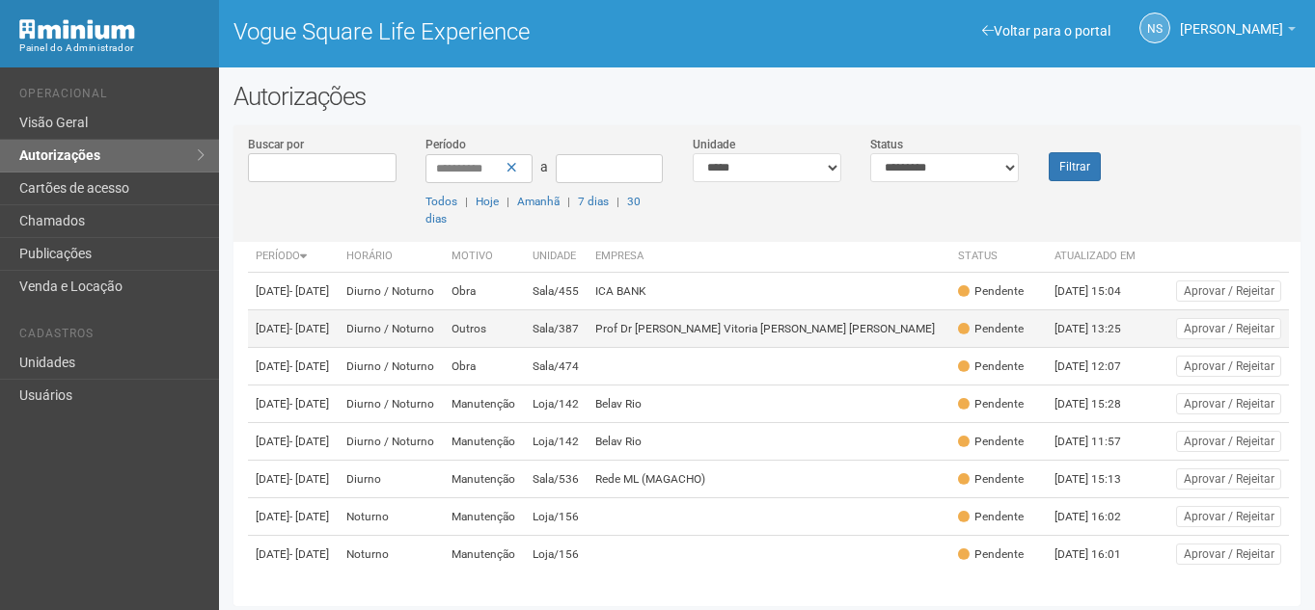
click at [745, 386] on td "Belav Rio" at bounding box center [768, 405] width 363 height 38
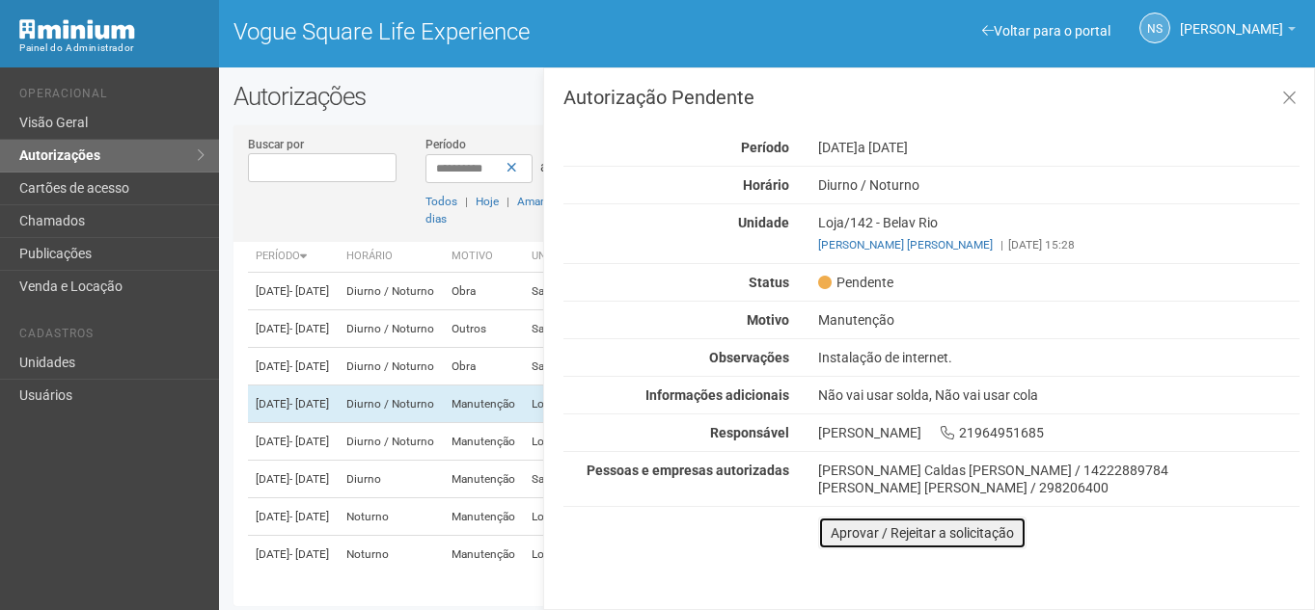
click at [914, 528] on button "Aprovar / Rejeitar a solicitação" at bounding box center [922, 533] width 208 height 33
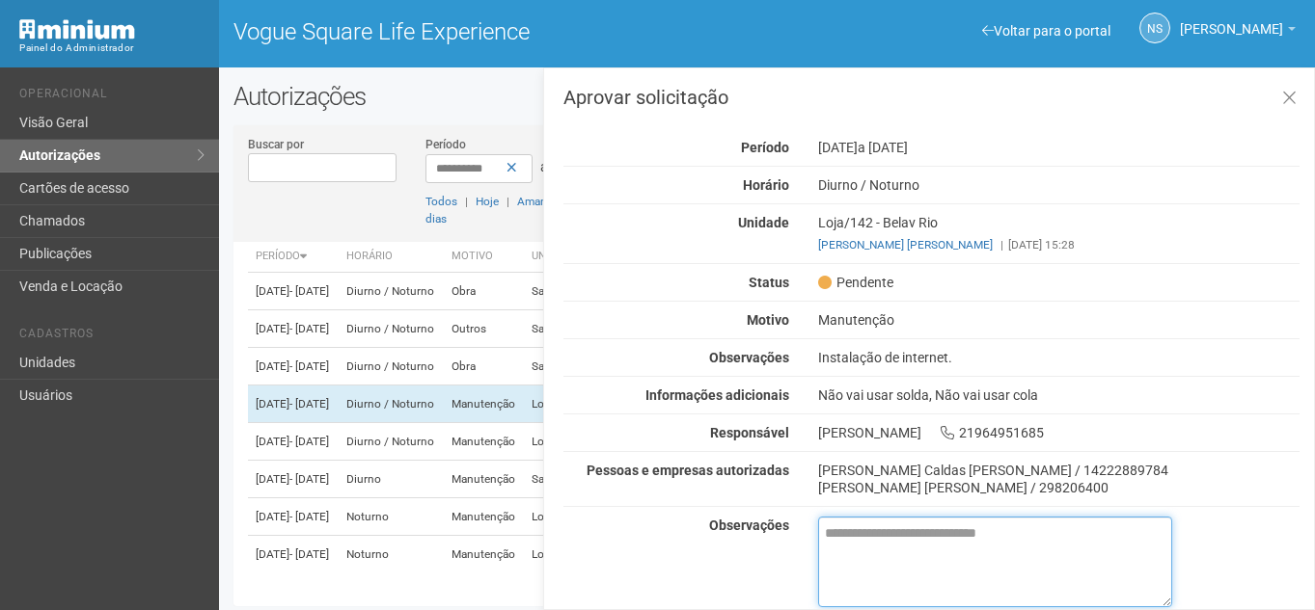
click at [923, 532] on textarea at bounding box center [995, 562] width 354 height 91
drag, startPoint x: 998, startPoint y: 536, endPoint x: 788, endPoint y: 531, distance: 210.3
click at [788, 531] on div "**********" at bounding box center [931, 602] width 765 height 171
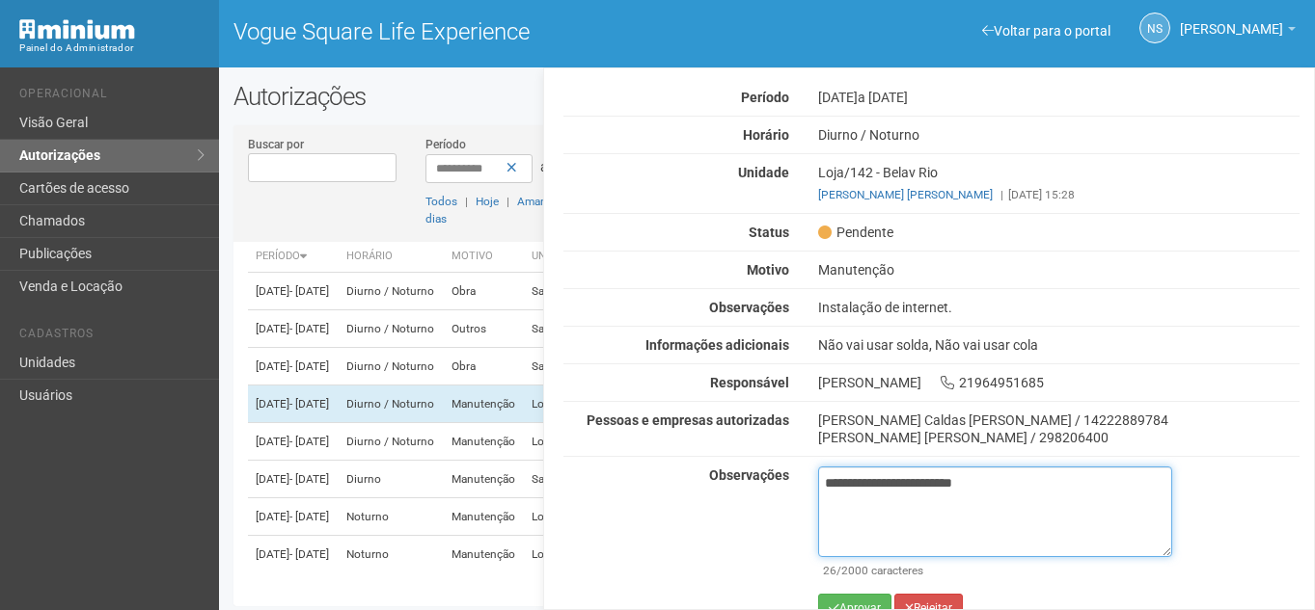
scroll to position [78, 0]
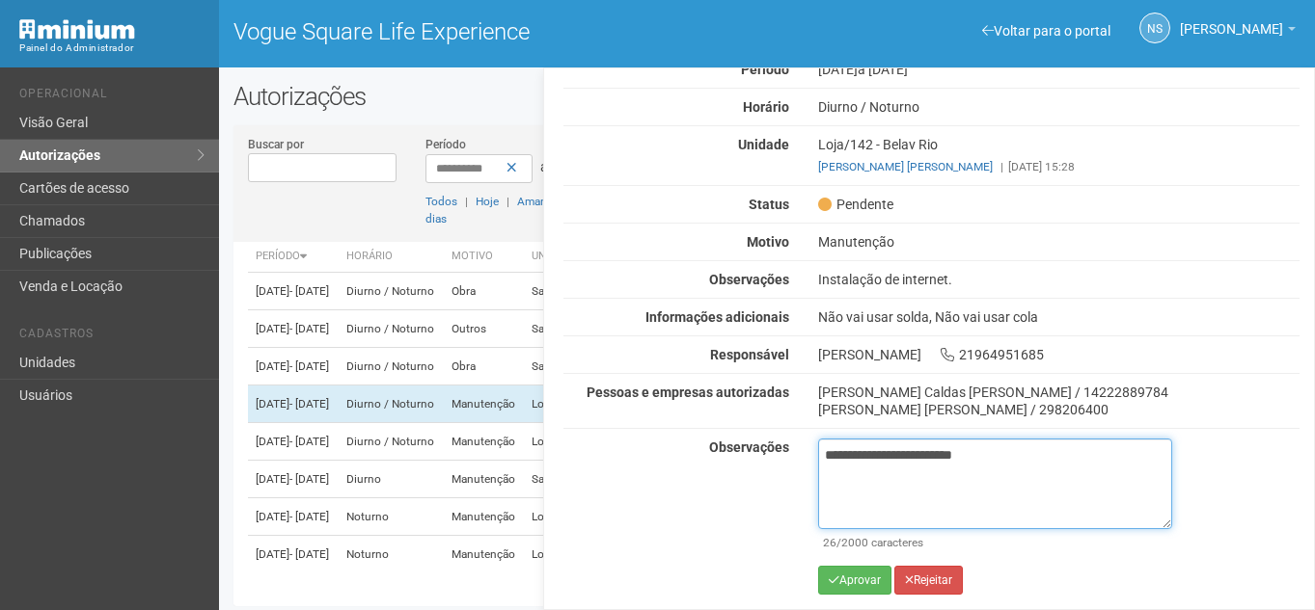
click at [923, 450] on textarea "**********" at bounding box center [995, 484] width 354 height 91
drag, startPoint x: 991, startPoint y: 456, endPoint x: 803, endPoint y: 455, distance: 188.1
click at [803, 455] on div "**********" at bounding box center [994, 524] width 383 height 171
type textarea "**********"
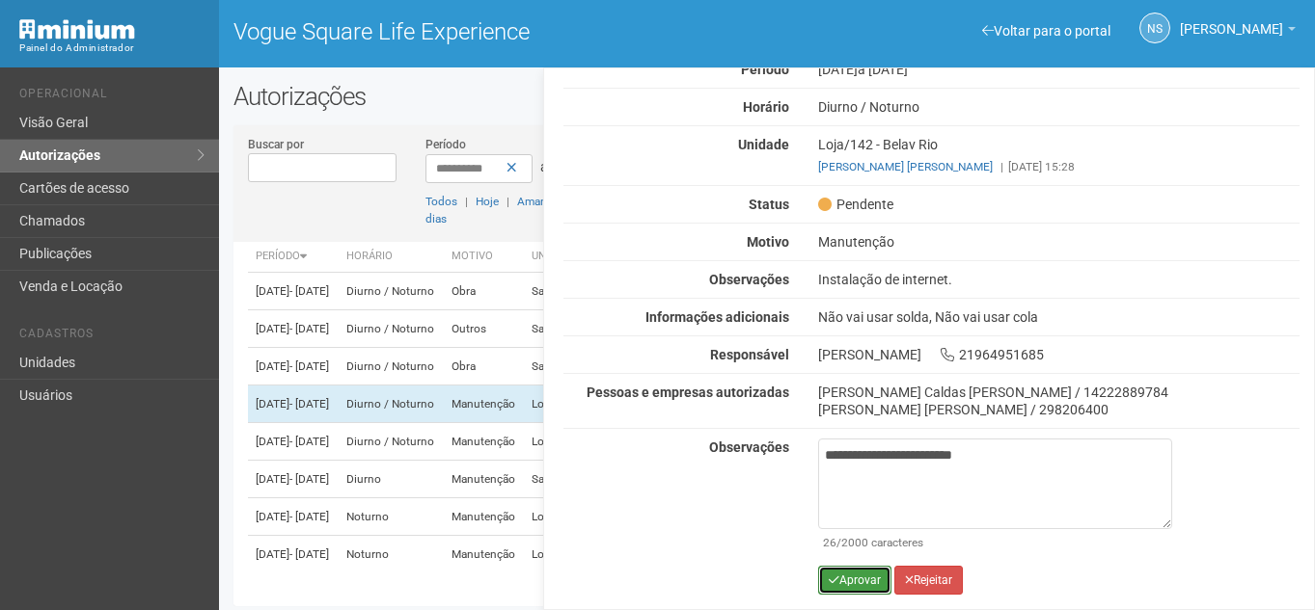
click at [864, 578] on button "Aprovar" at bounding box center [854, 580] width 73 height 29
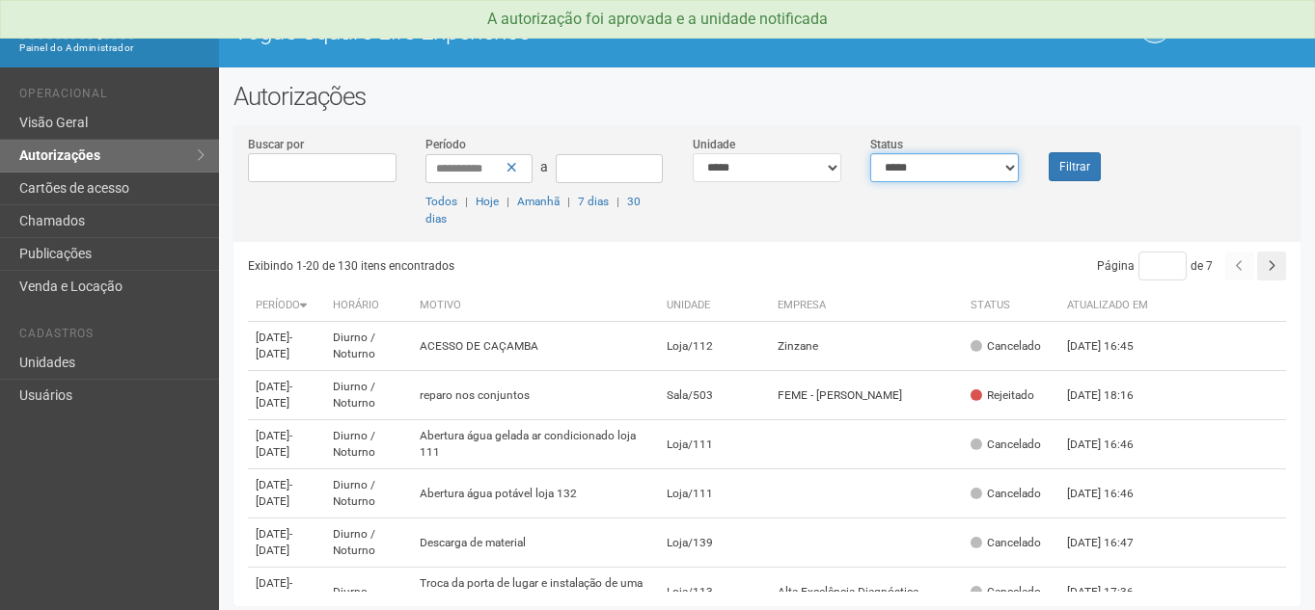
drag, startPoint x: 959, startPoint y: 155, endPoint x: 959, endPoint y: 175, distance: 19.3
click at [959, 155] on select "**********" at bounding box center [944, 167] width 149 height 29
select select "*"
click at [870, 153] on select "**********" at bounding box center [944, 167] width 149 height 29
click at [1067, 159] on button "Filtrar" at bounding box center [1074, 166] width 52 height 29
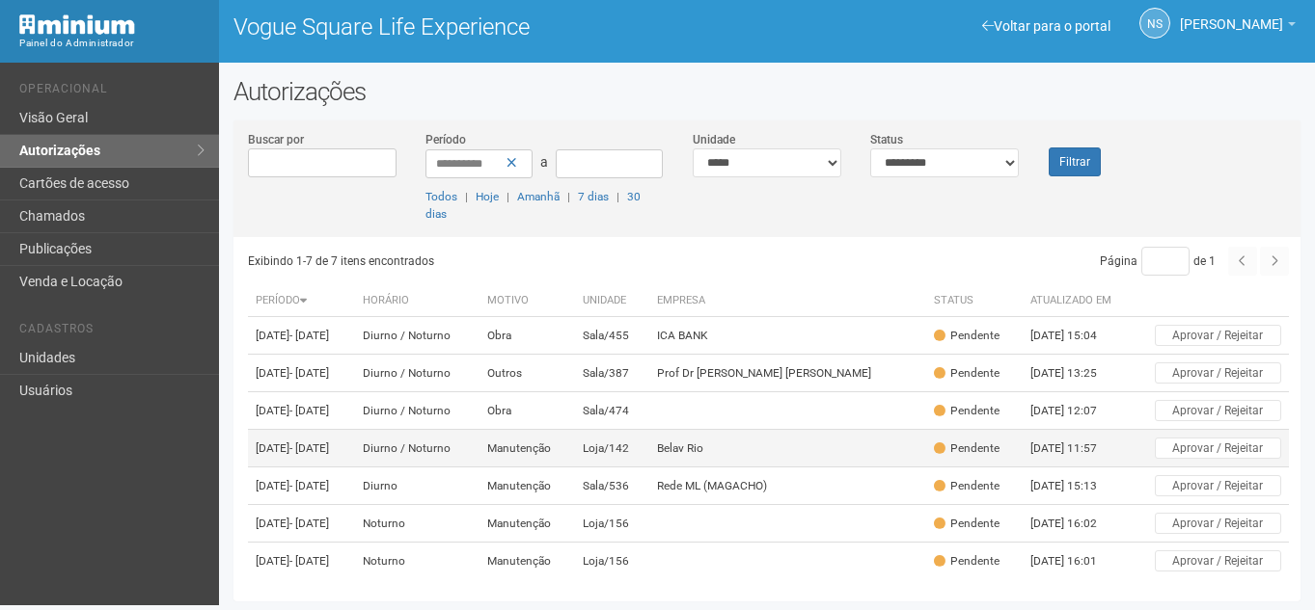
scroll to position [5, 0]
click at [714, 468] on td "Belav Rio" at bounding box center [787, 449] width 277 height 38
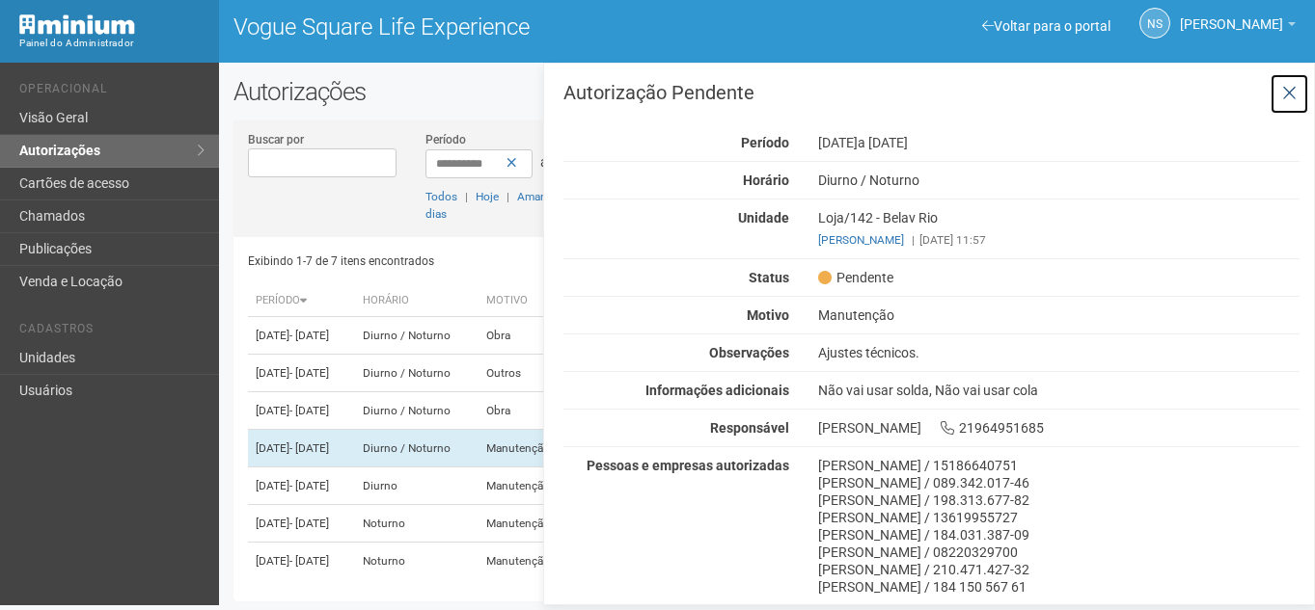
click at [1285, 90] on icon at bounding box center [1289, 93] width 14 height 19
